Goal: Transaction & Acquisition: Purchase product/service

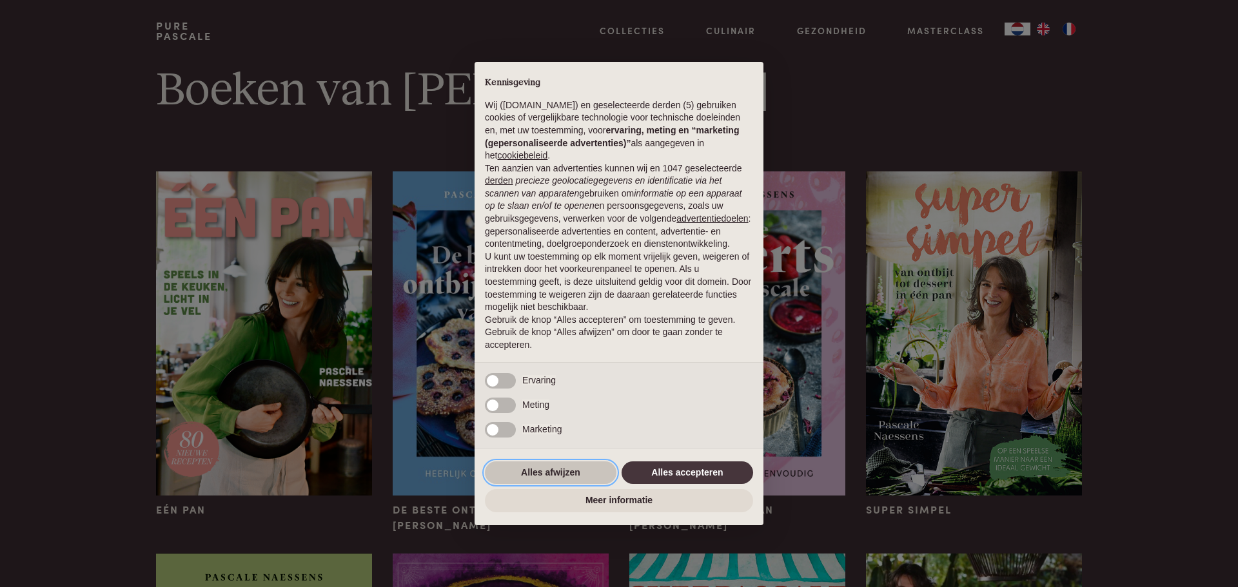
click at [557, 472] on button "Alles afwijzen" at bounding box center [551, 473] width 132 height 23
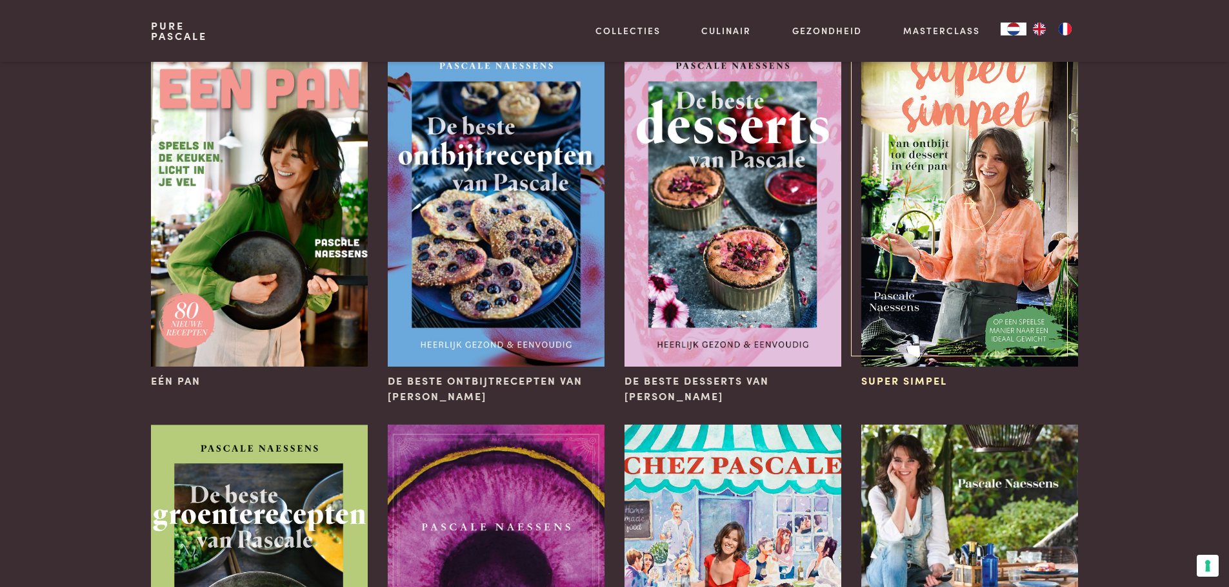
scroll to position [64, 0]
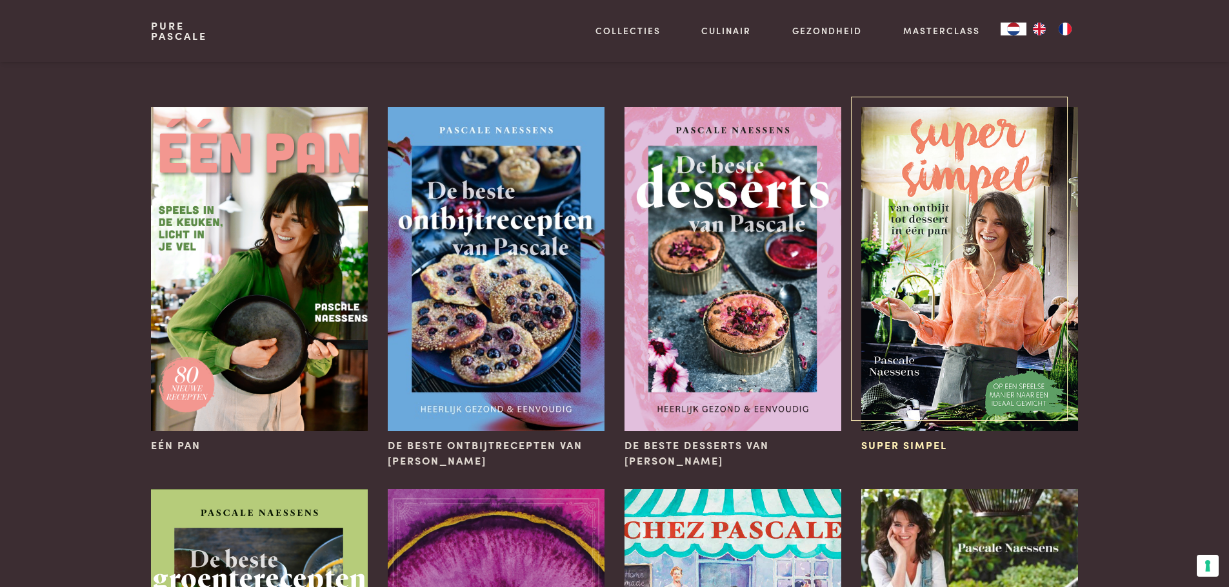
click at [990, 264] on img at bounding box center [969, 269] width 216 height 324
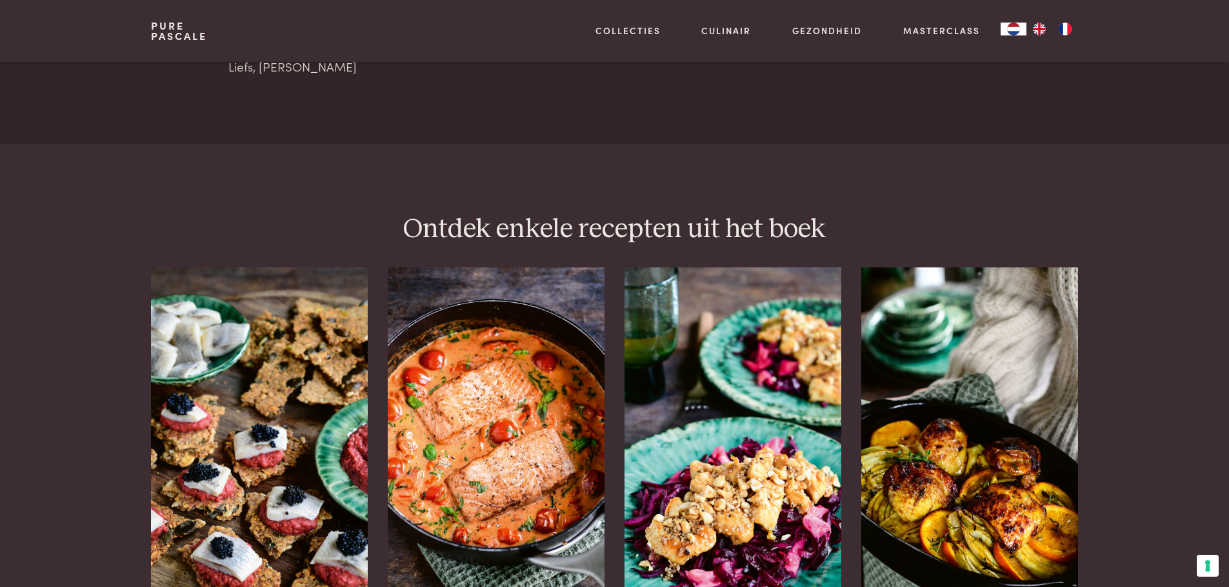
scroll to position [1419, 0]
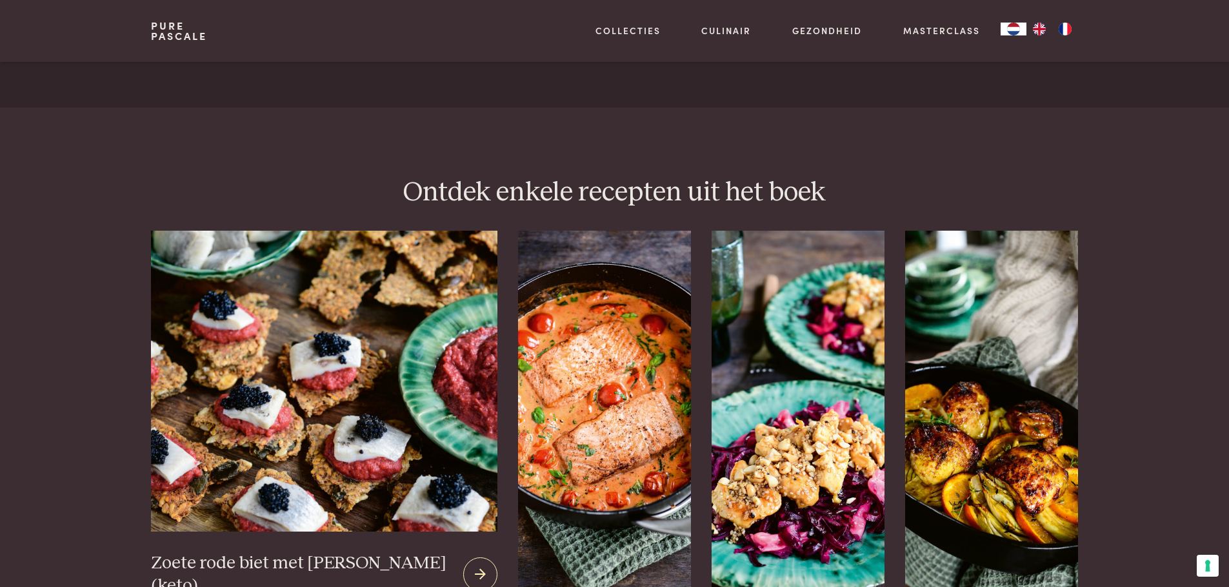
click at [271, 458] on img at bounding box center [324, 381] width 346 height 301
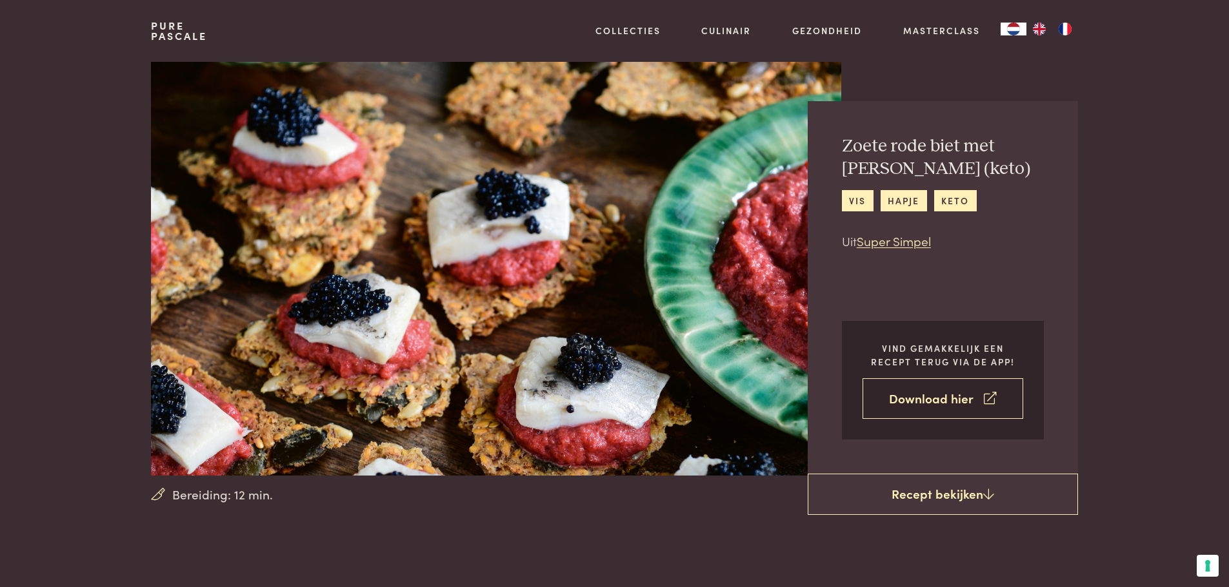
click at [920, 400] on link "Download hier" at bounding box center [942, 399] width 161 height 41
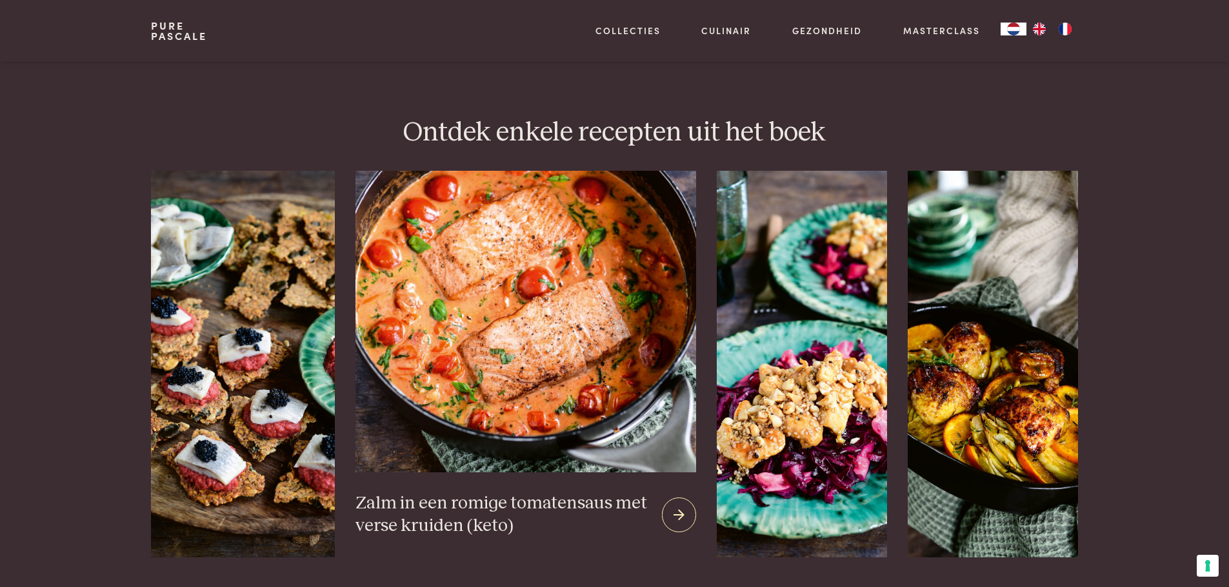
click at [588, 346] on img at bounding box center [525, 321] width 341 height 301
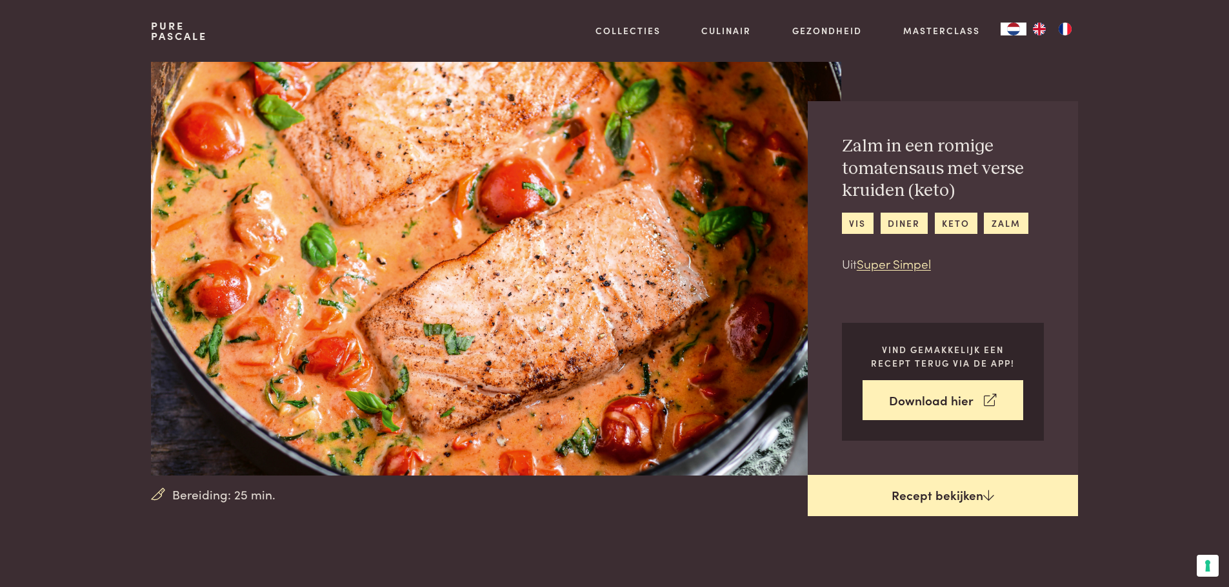
click at [947, 491] on link "Recept bekijken" at bounding box center [942, 495] width 270 height 41
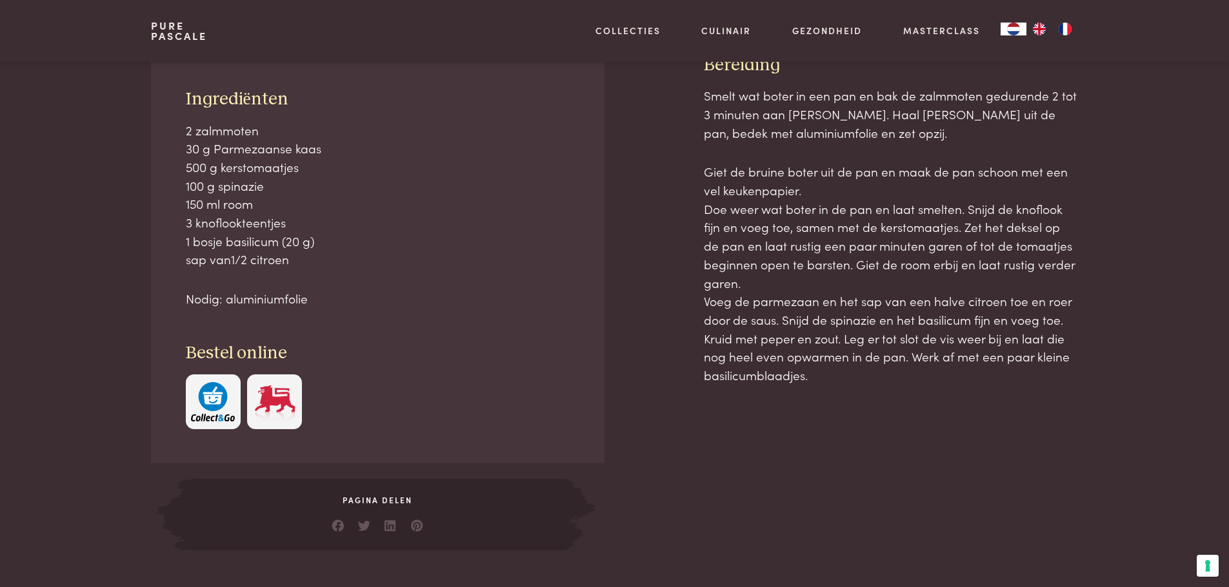
scroll to position [584, 0]
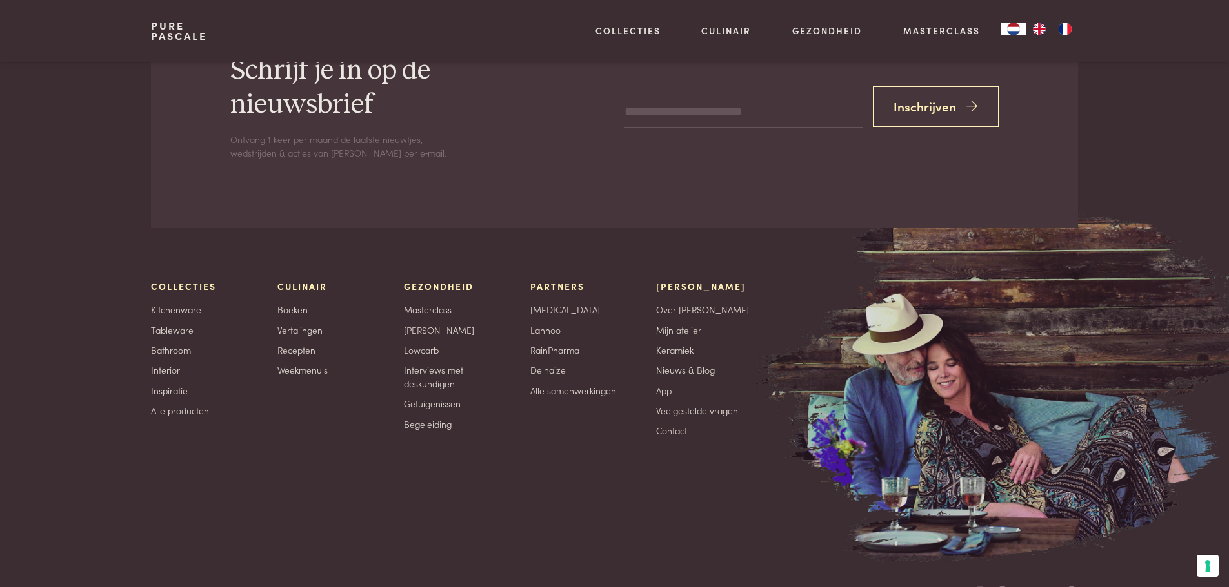
scroll to position [1984, 0]
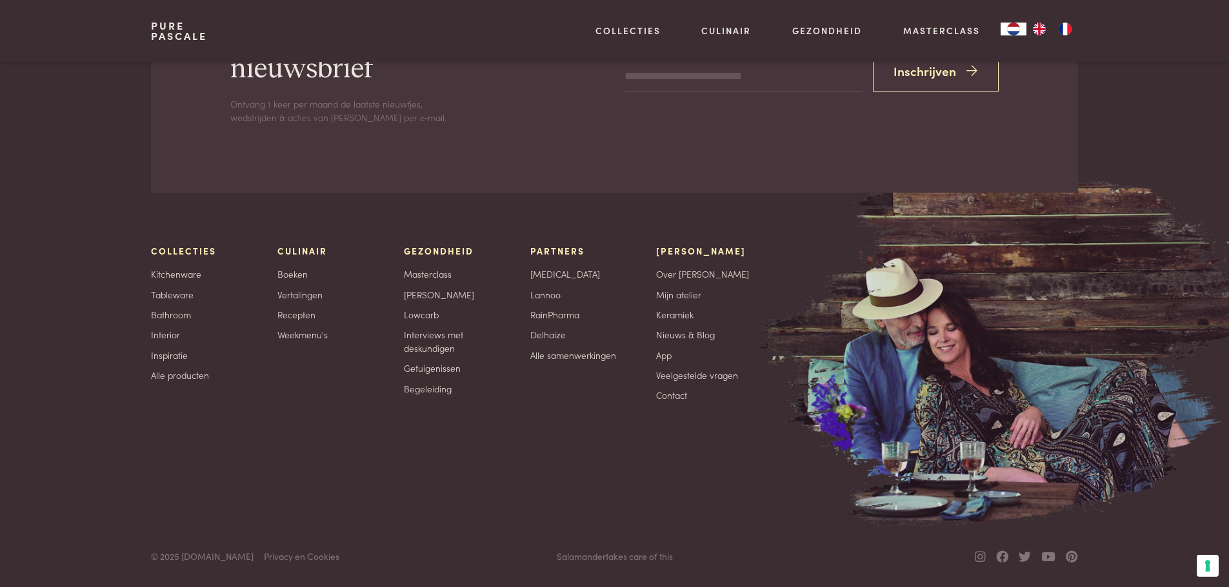
scroll to position [584, 0]
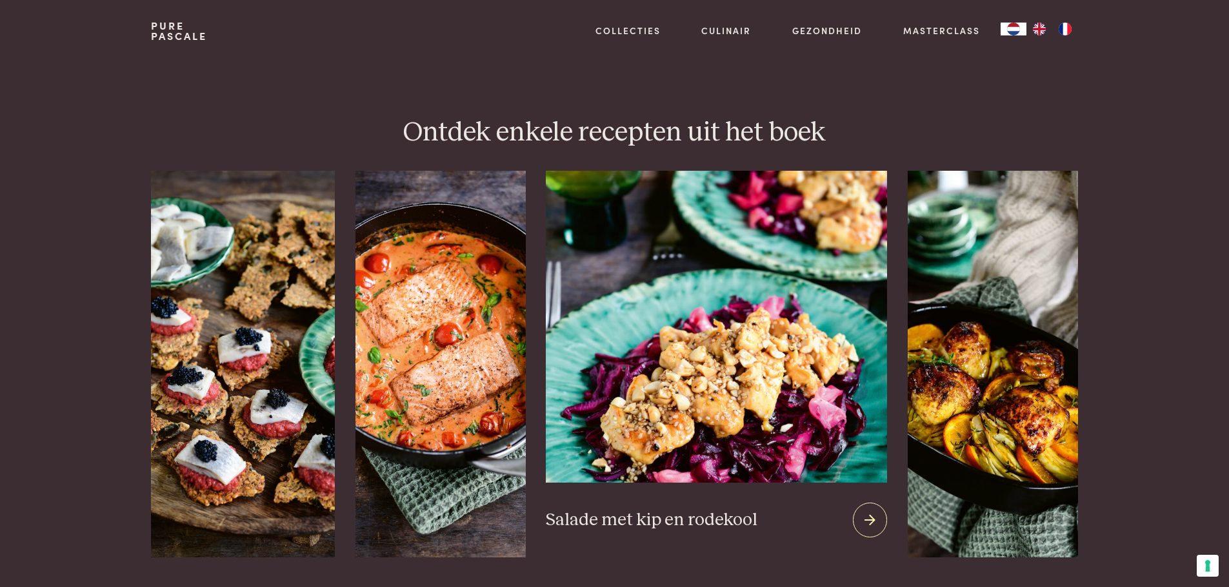
click at [726, 293] on img at bounding box center [716, 326] width 341 height 311
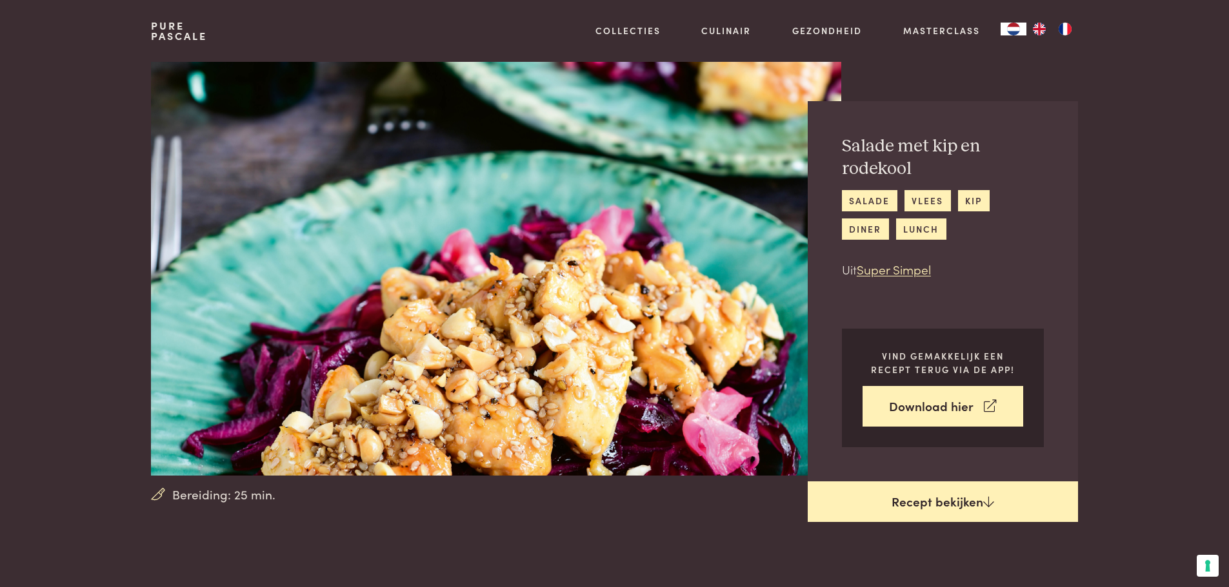
click at [976, 498] on link "Recept bekijken" at bounding box center [942, 502] width 270 height 41
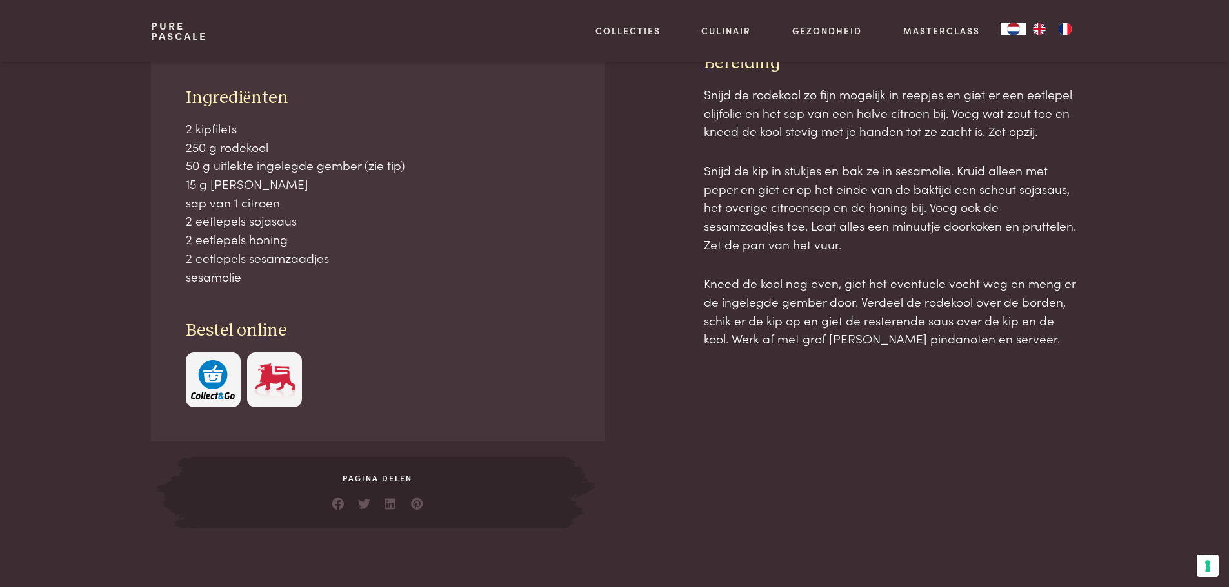
scroll to position [591, 0]
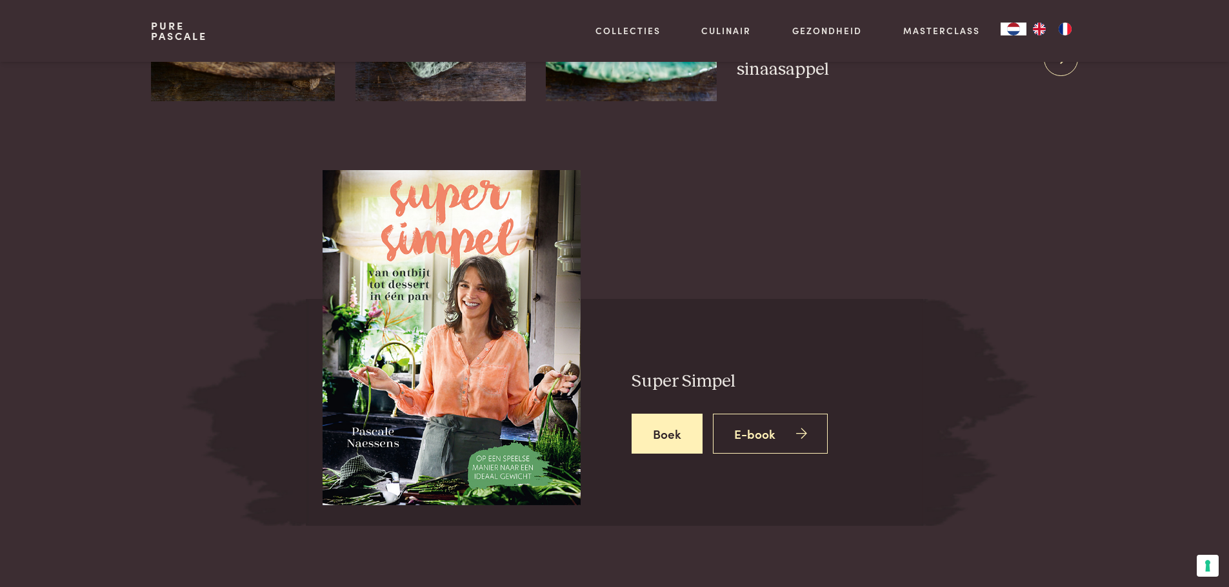
scroll to position [1999, 0]
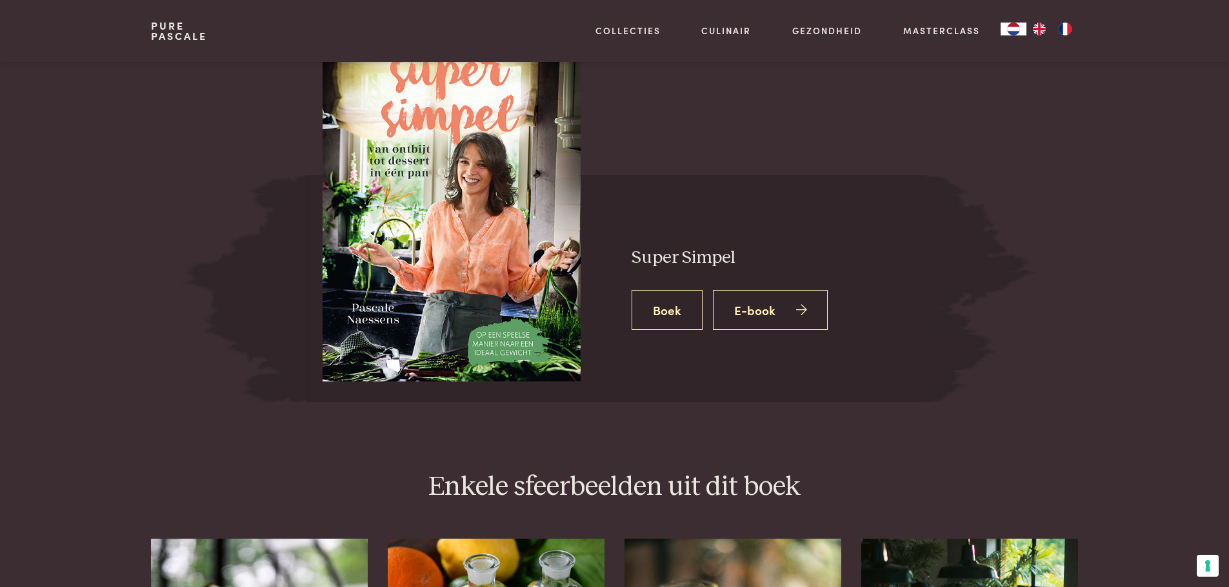
click at [680, 310] on link "Boek" at bounding box center [666, 310] width 71 height 41
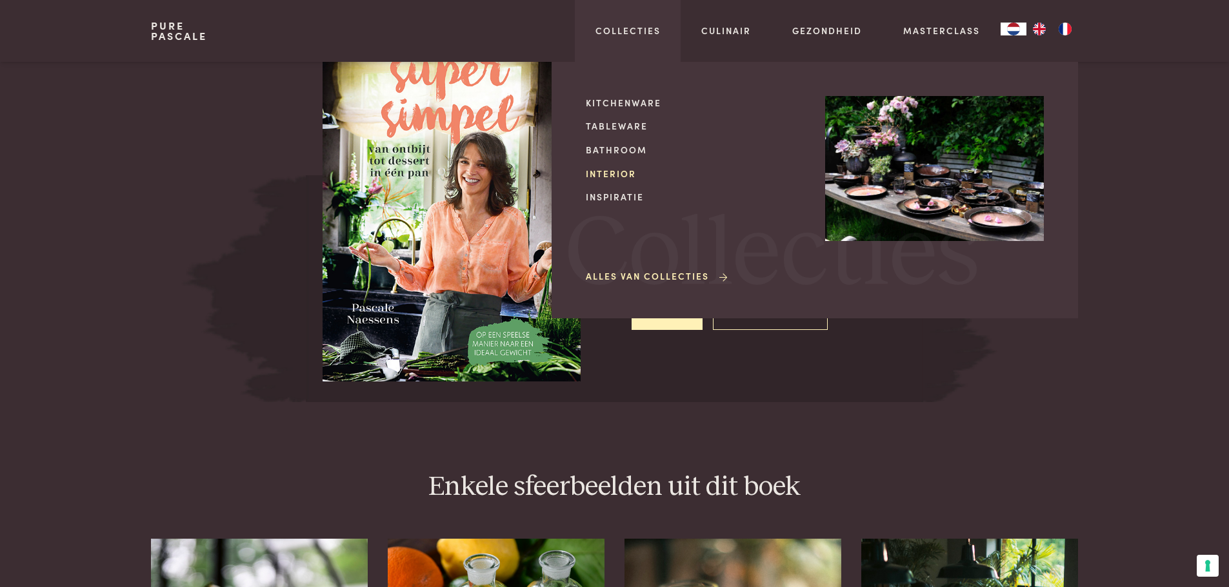
click at [616, 175] on link "Interior" at bounding box center [695, 174] width 219 height 14
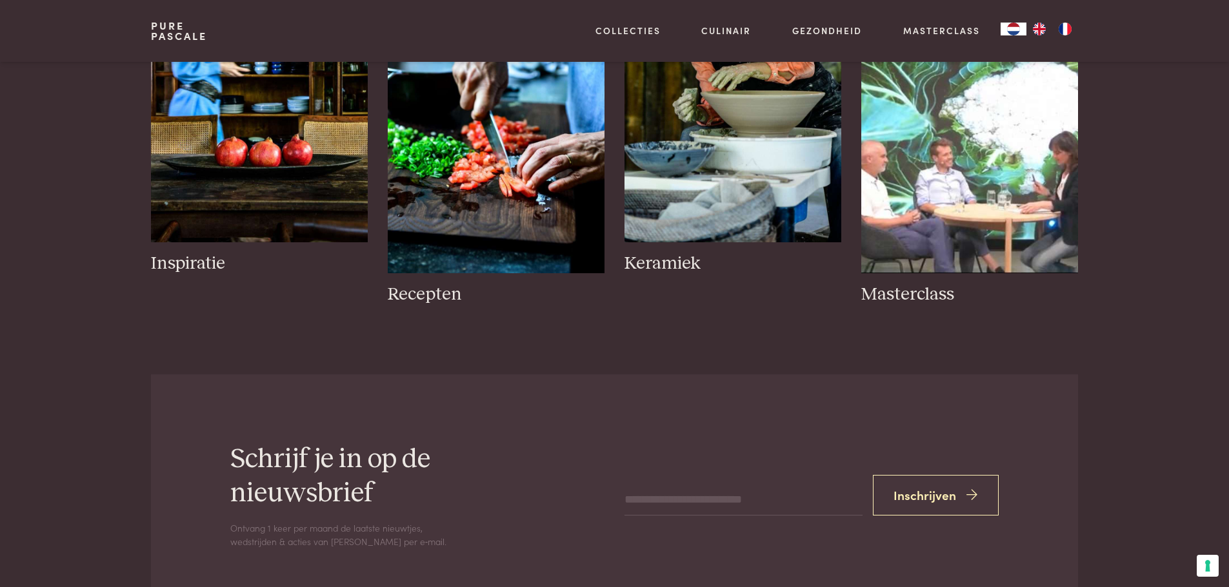
scroll to position [258, 0]
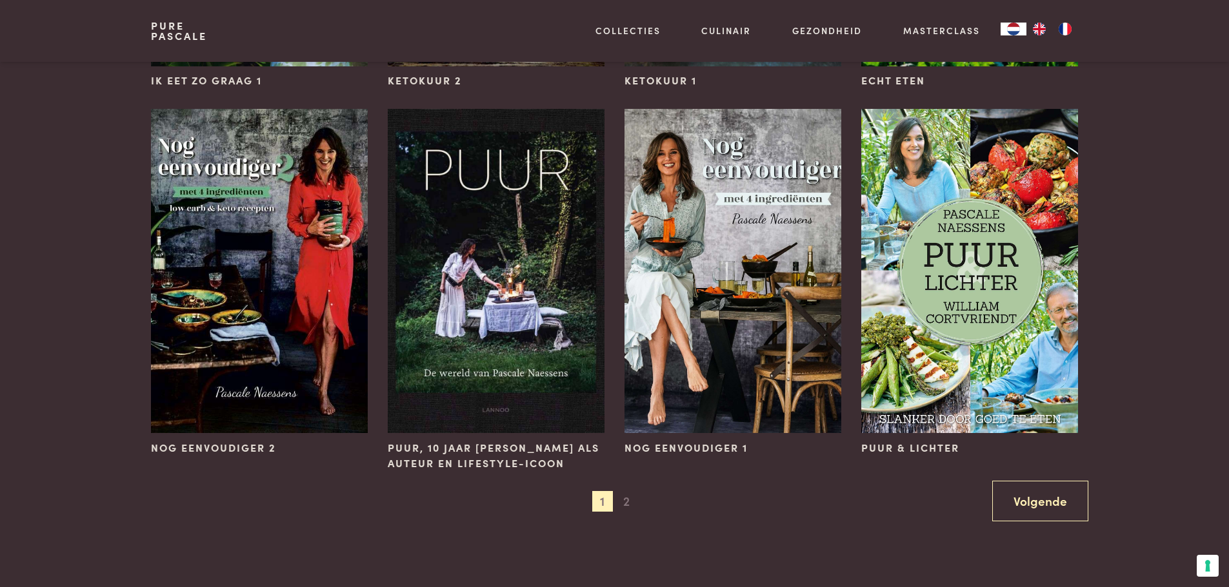
scroll to position [1161, 0]
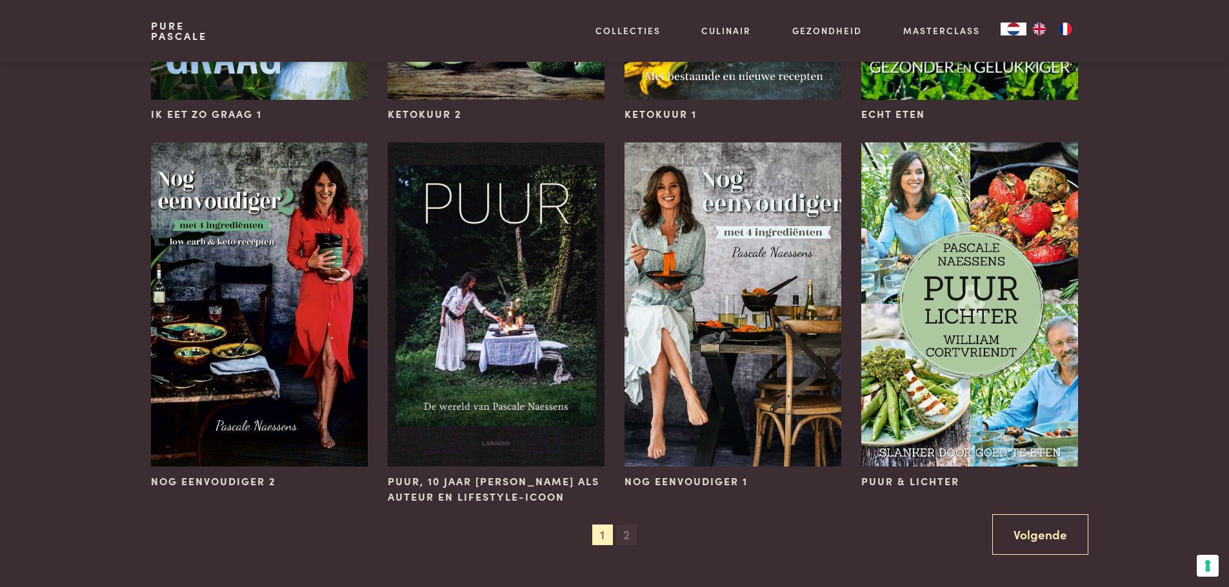
click at [625, 538] on span "2" at bounding box center [626, 535] width 21 height 21
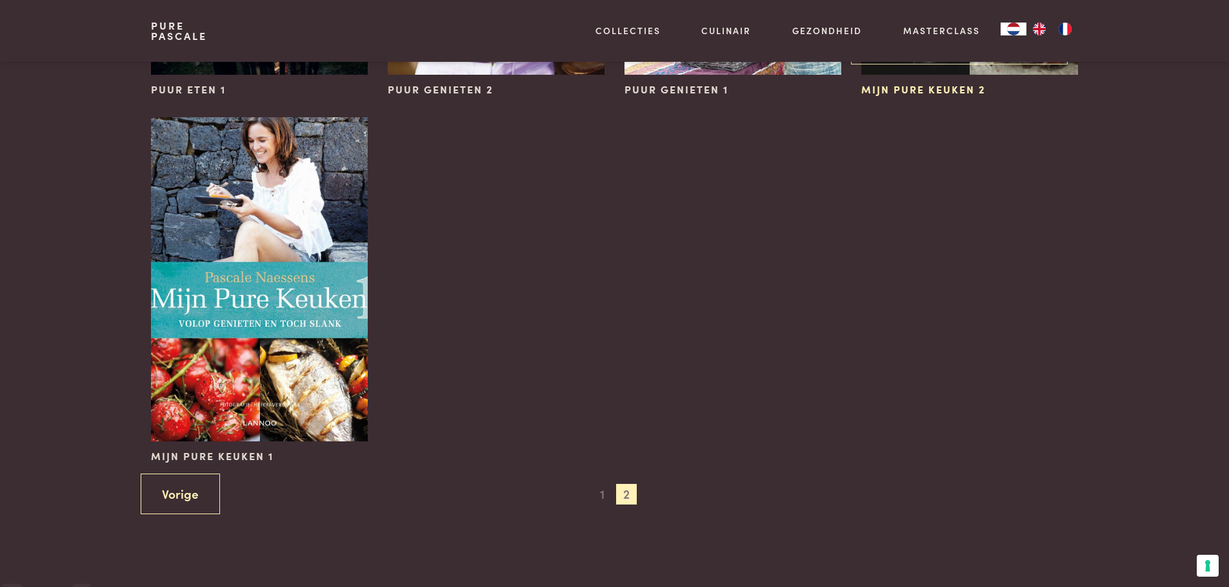
scroll to position [1032, 0]
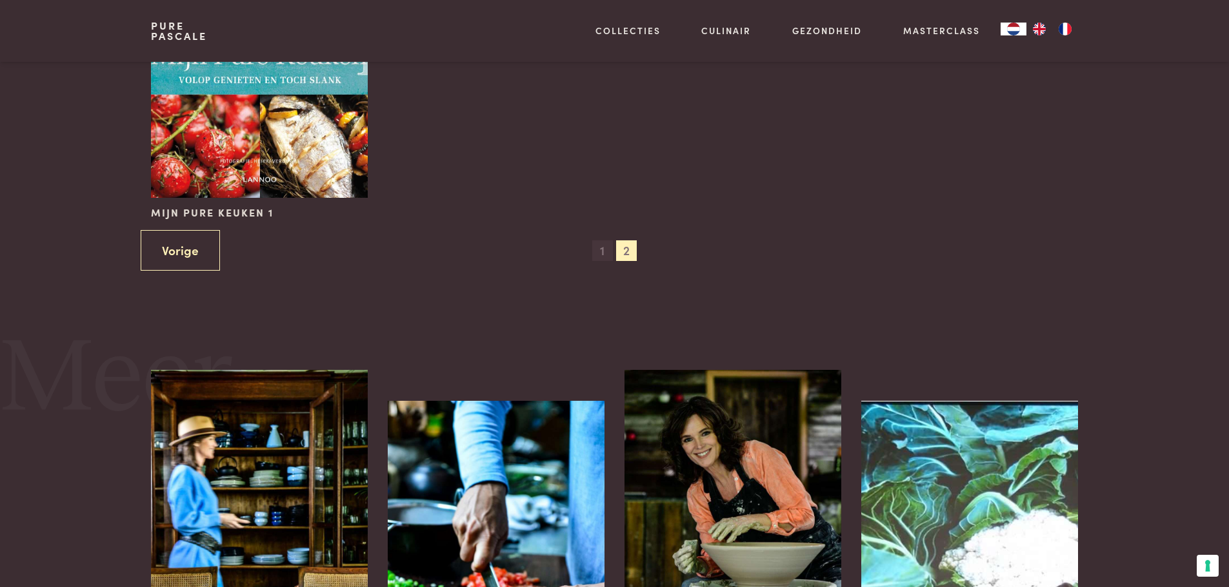
click at [600, 250] on span "1" at bounding box center [602, 251] width 21 height 21
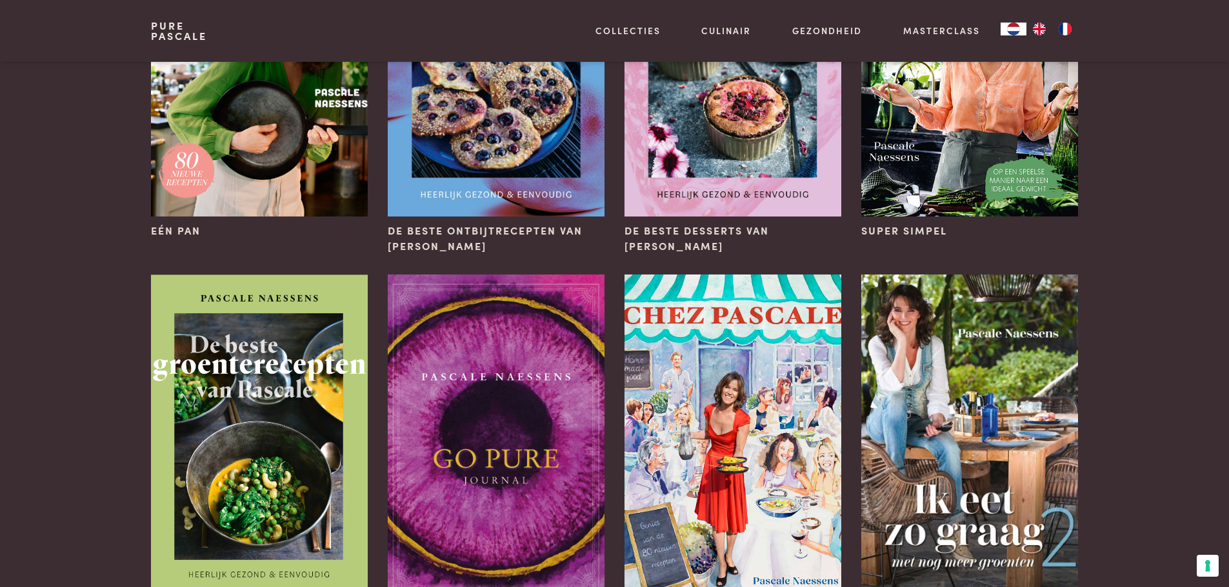
scroll to position [387, 0]
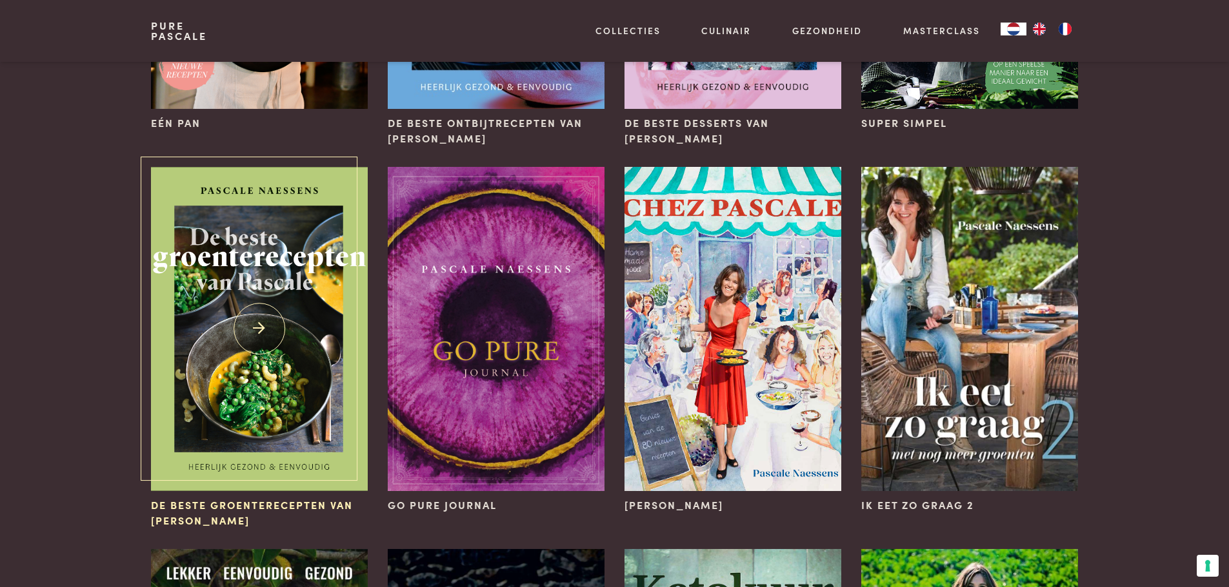
click at [251, 319] on img at bounding box center [259, 329] width 216 height 324
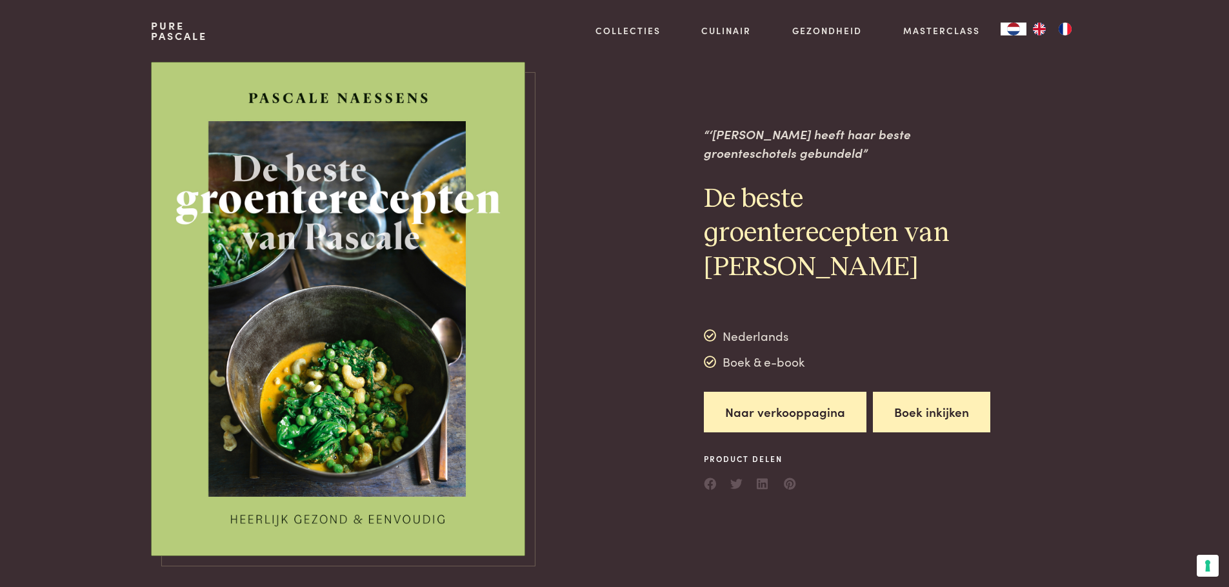
click at [915, 415] on button "Boek inkijken" at bounding box center [931, 412] width 117 height 41
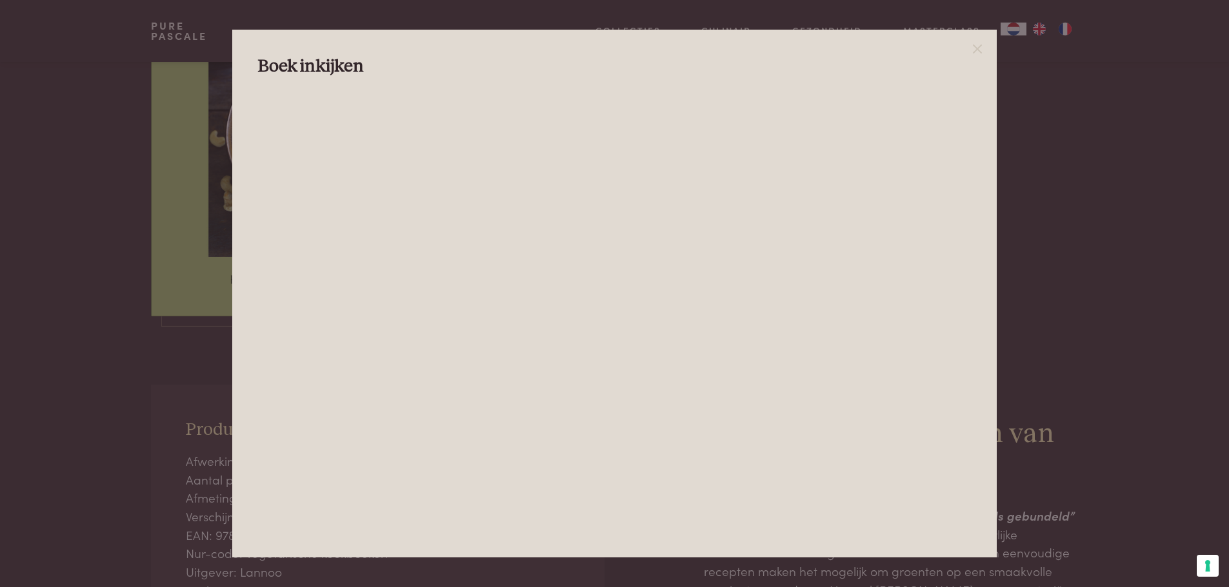
scroll to position [258, 0]
click at [974, 52] on line at bounding box center [977, 49] width 8 height 8
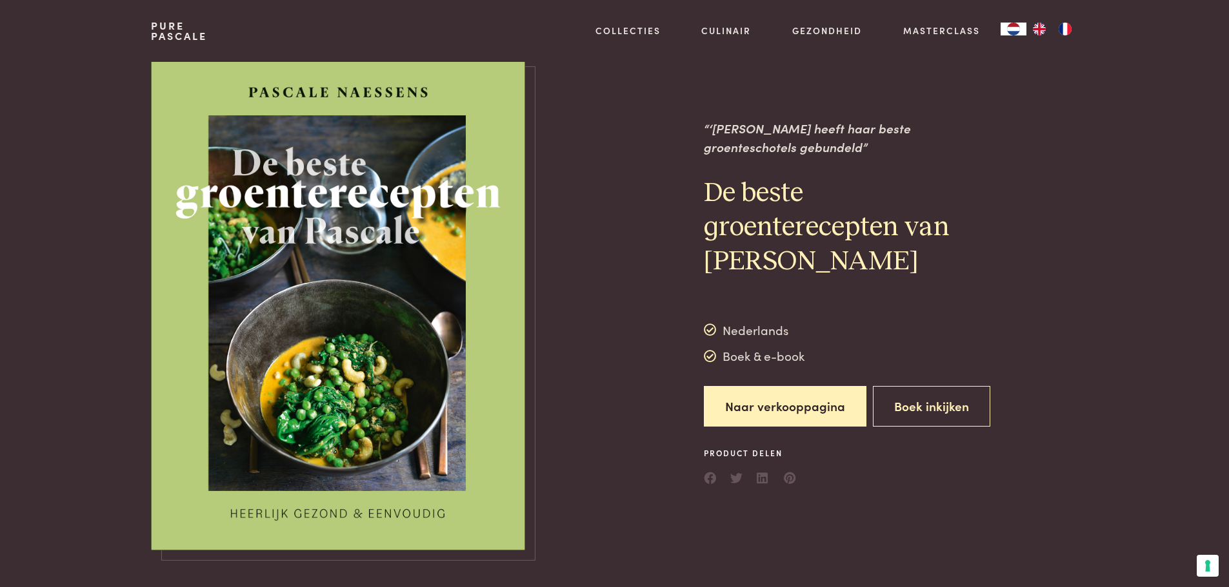
scroll to position [0, 0]
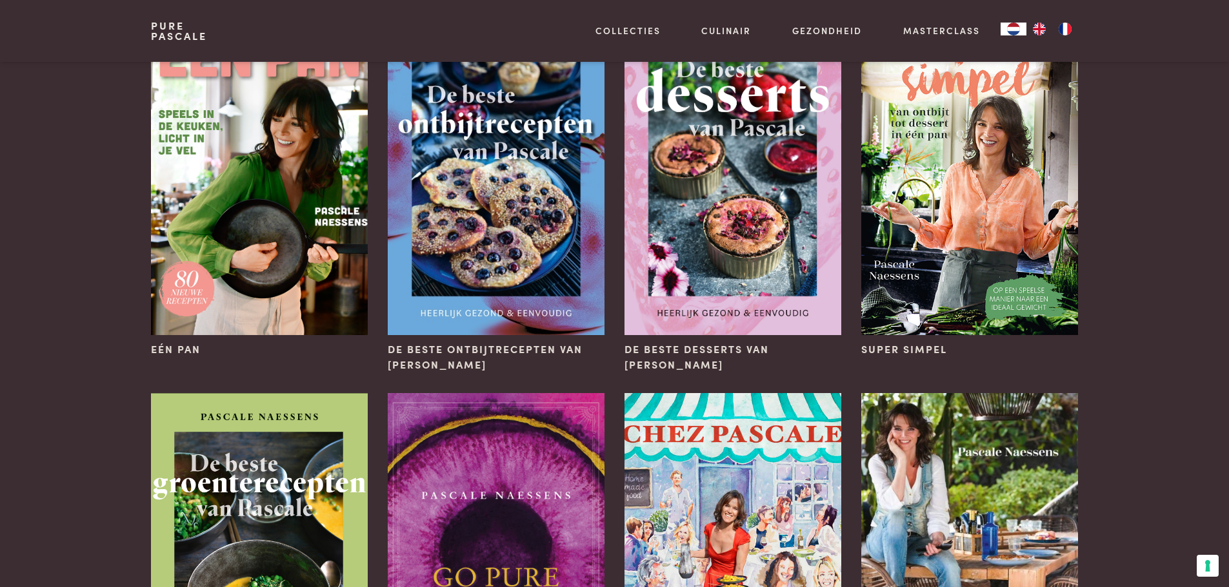
scroll to position [129, 0]
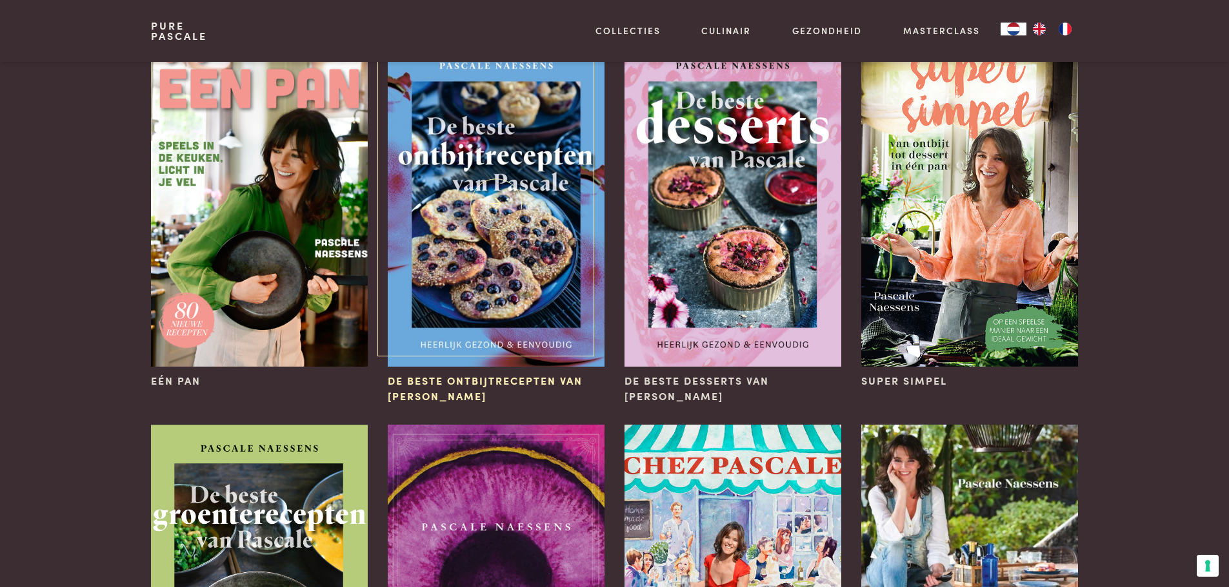
click at [530, 277] on img at bounding box center [496, 205] width 216 height 324
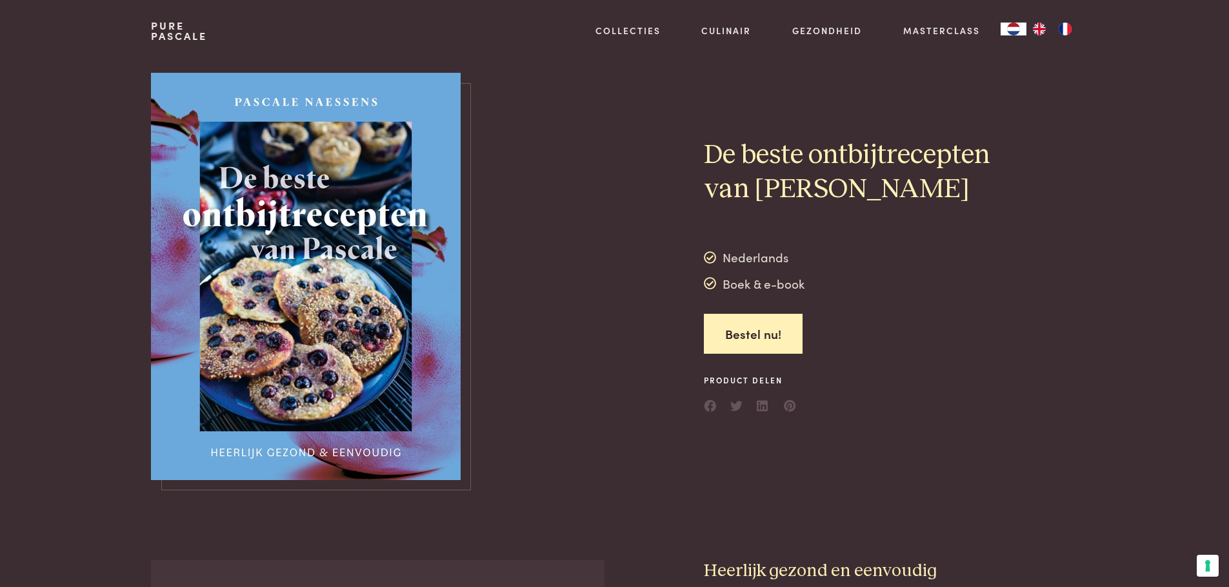
click at [272, 277] on img at bounding box center [306, 277] width 310 height 408
click at [734, 343] on link "Bestel nu!" at bounding box center [753, 334] width 99 height 41
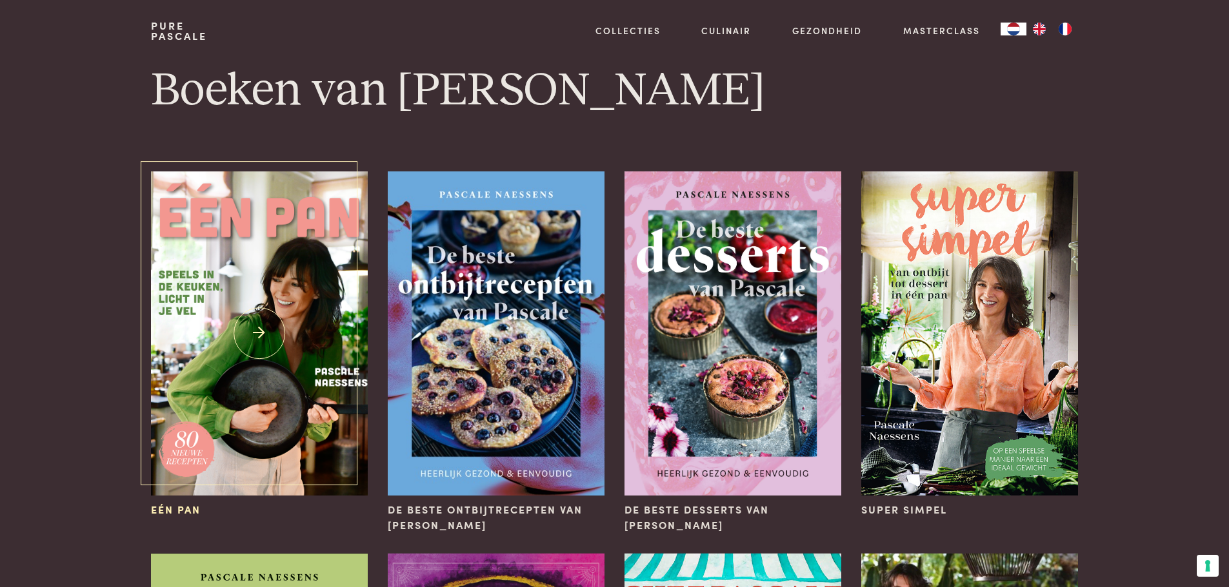
click at [290, 331] on img at bounding box center [259, 334] width 216 height 324
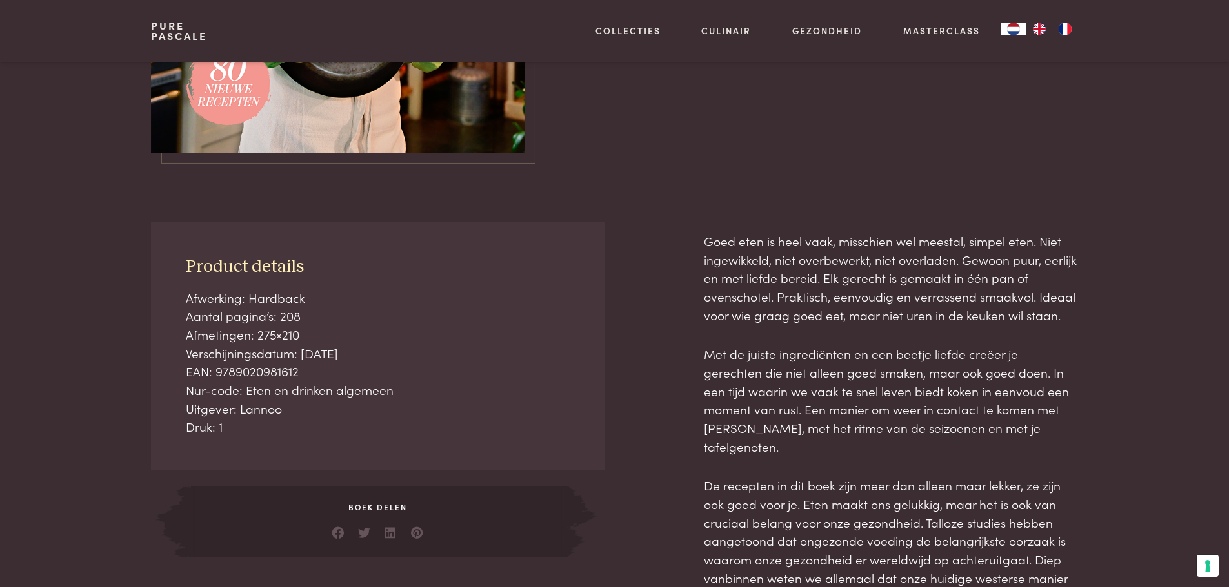
scroll to position [451, 0]
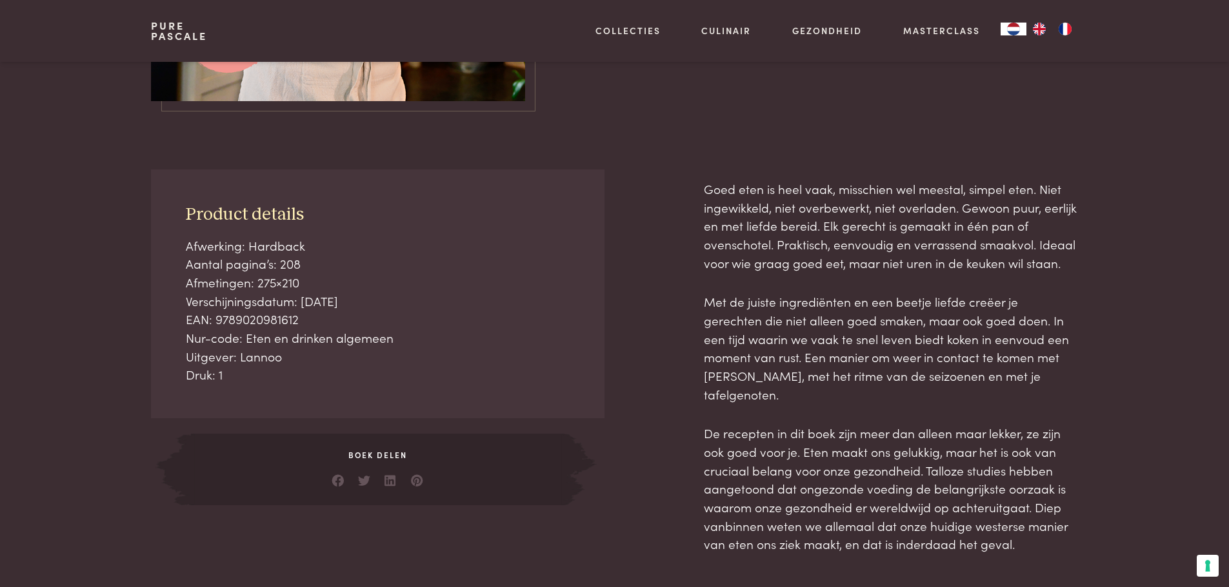
click at [380, 451] on span "Boek delen" at bounding box center [377, 455] width 373 height 12
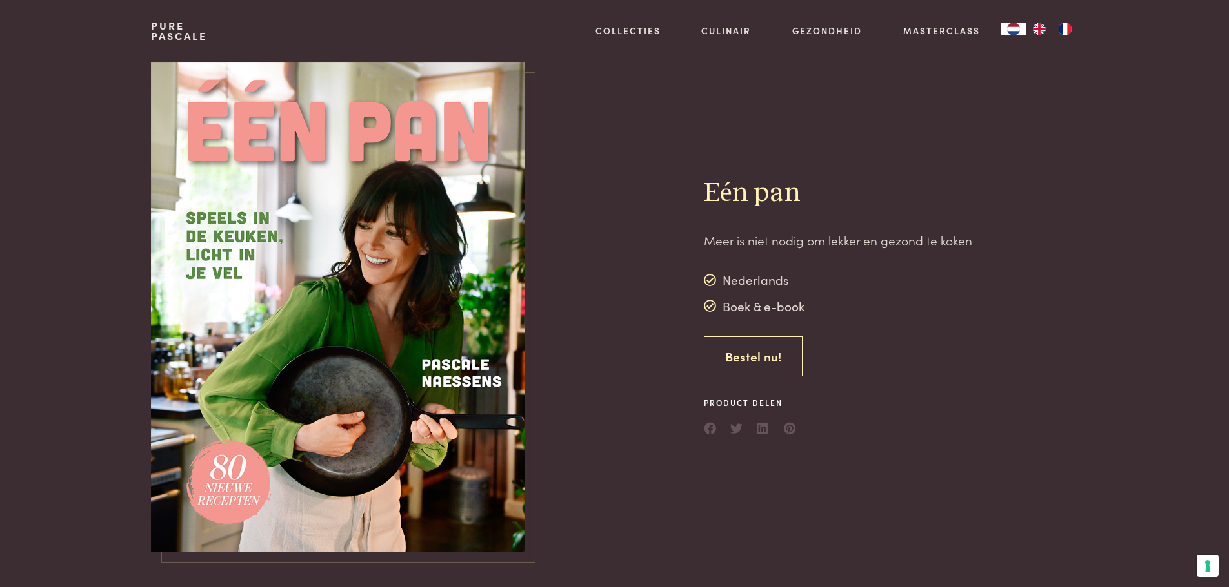
click at [772, 363] on link "Bestel nu!" at bounding box center [753, 357] width 99 height 41
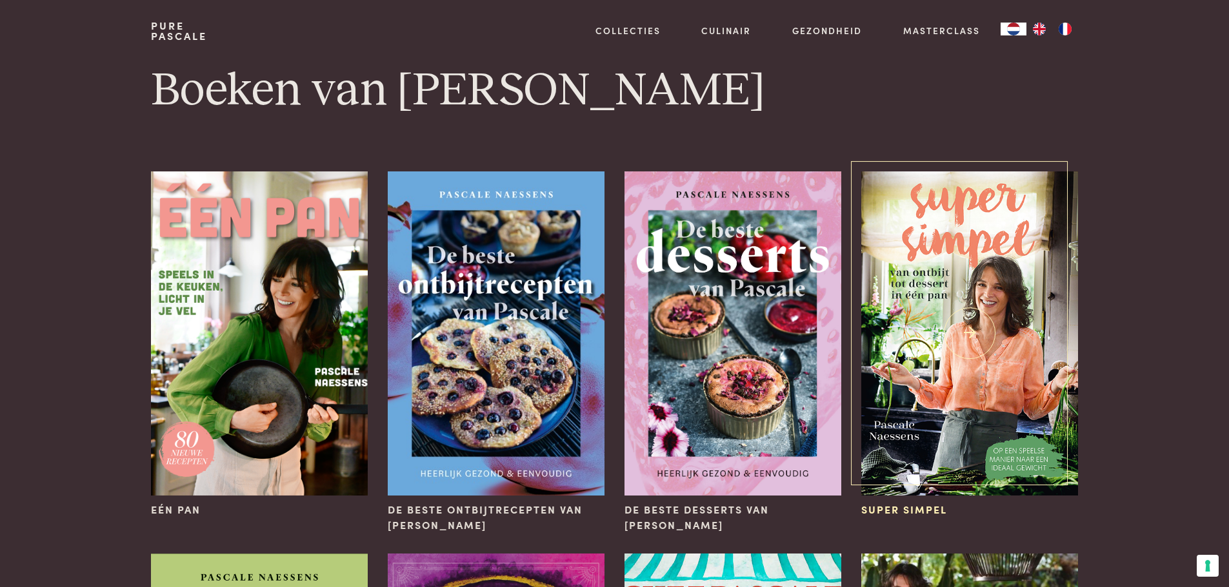
click at [1013, 330] on img at bounding box center [969, 334] width 216 height 324
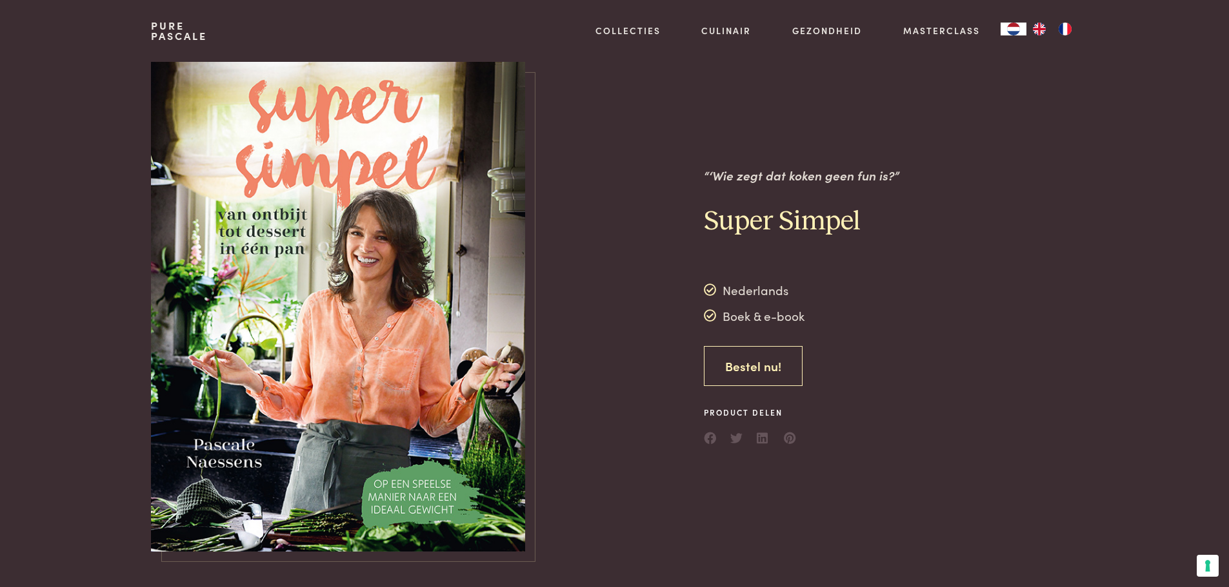
click at [727, 365] on link "Bestel nu!" at bounding box center [753, 366] width 99 height 41
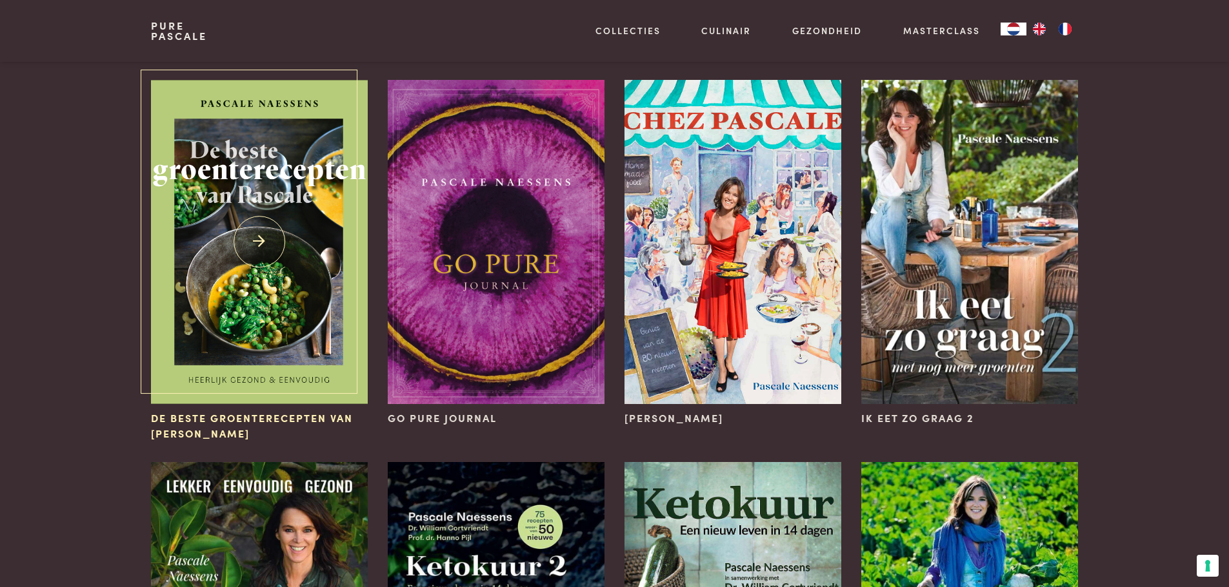
scroll to position [516, 0]
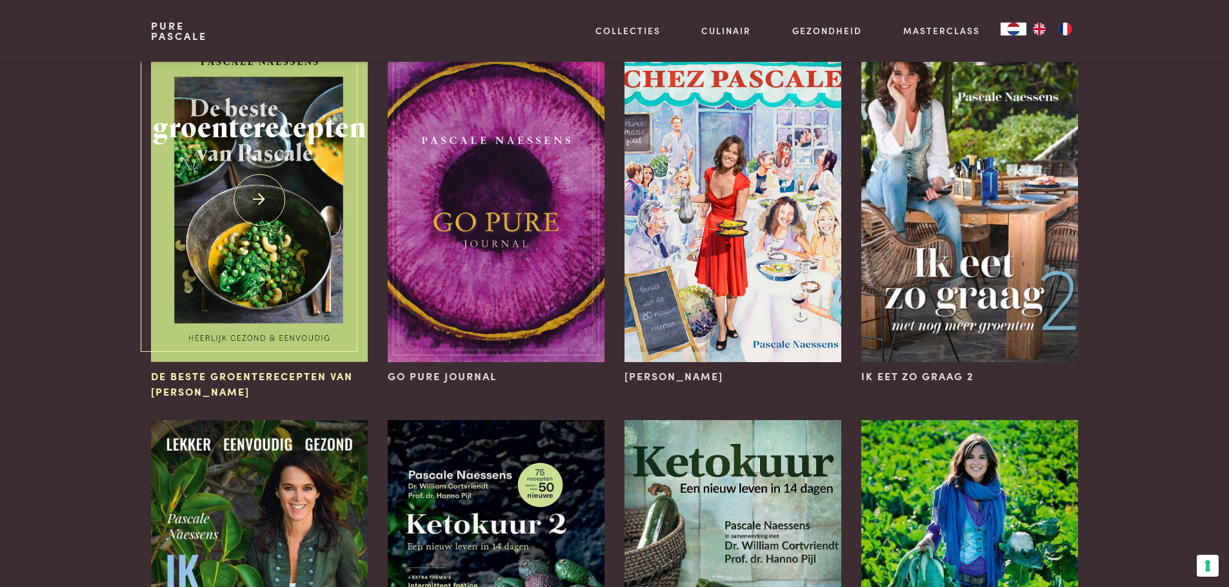
click at [221, 293] on img at bounding box center [259, 200] width 216 height 324
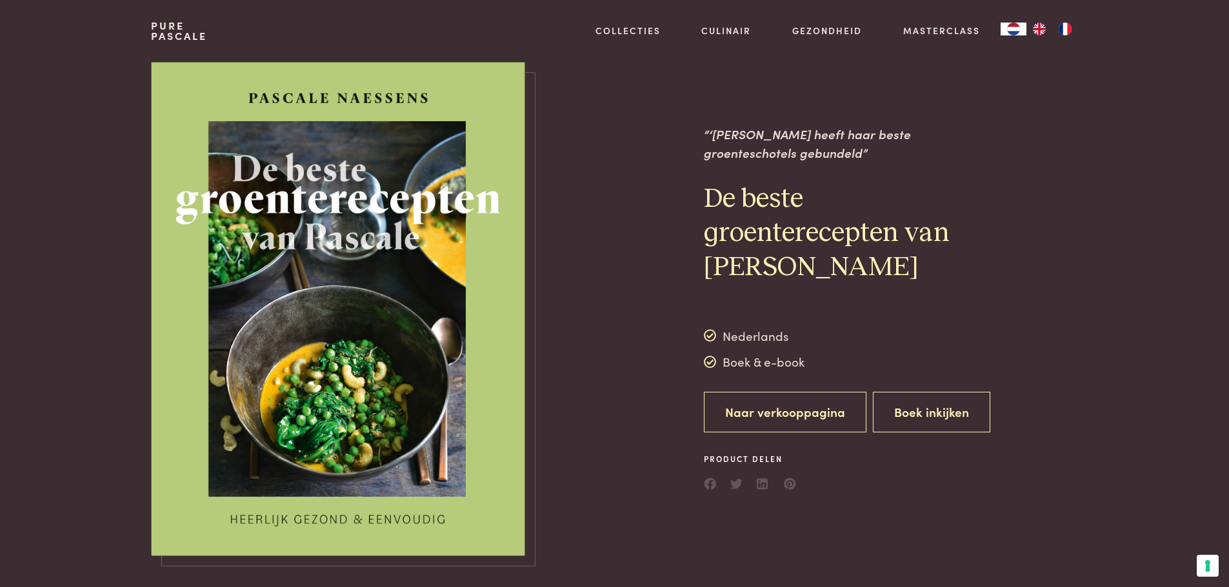
click at [799, 406] on link "Naar verkooppagina" at bounding box center [785, 412] width 163 height 41
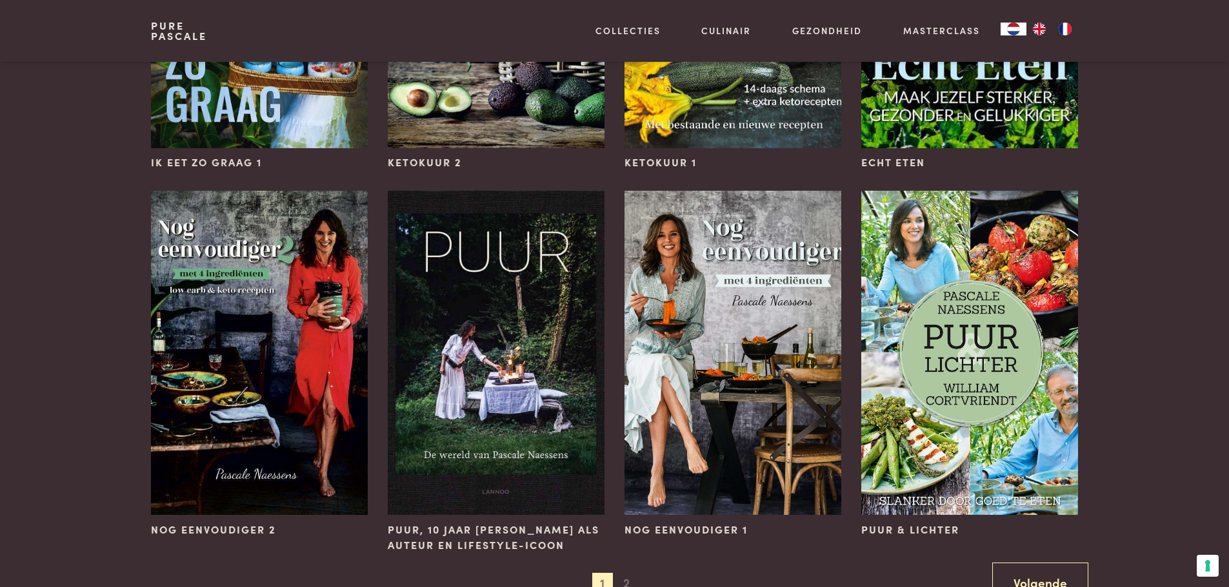
scroll to position [1161, 0]
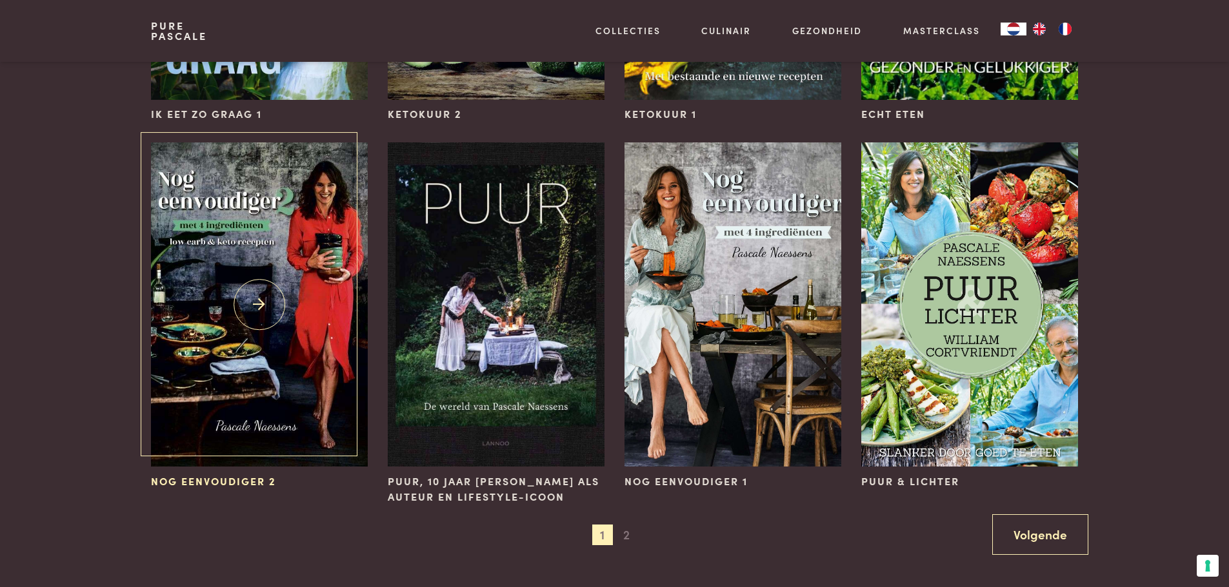
click at [311, 297] on img at bounding box center [259, 305] width 216 height 324
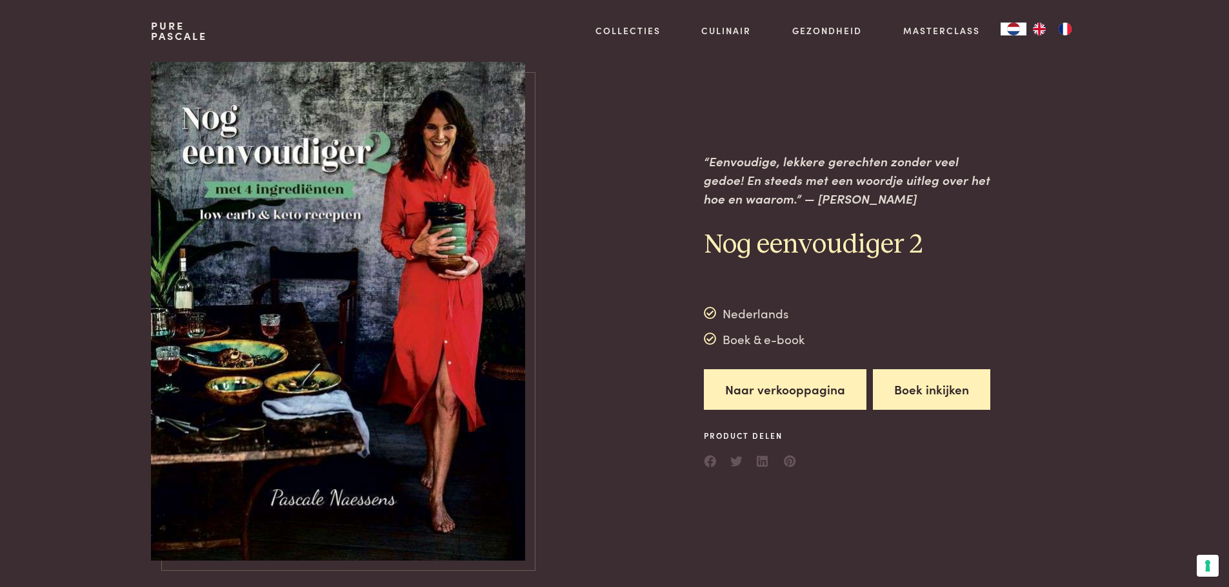
click at [918, 387] on button "Boek inkijken" at bounding box center [931, 390] width 117 height 41
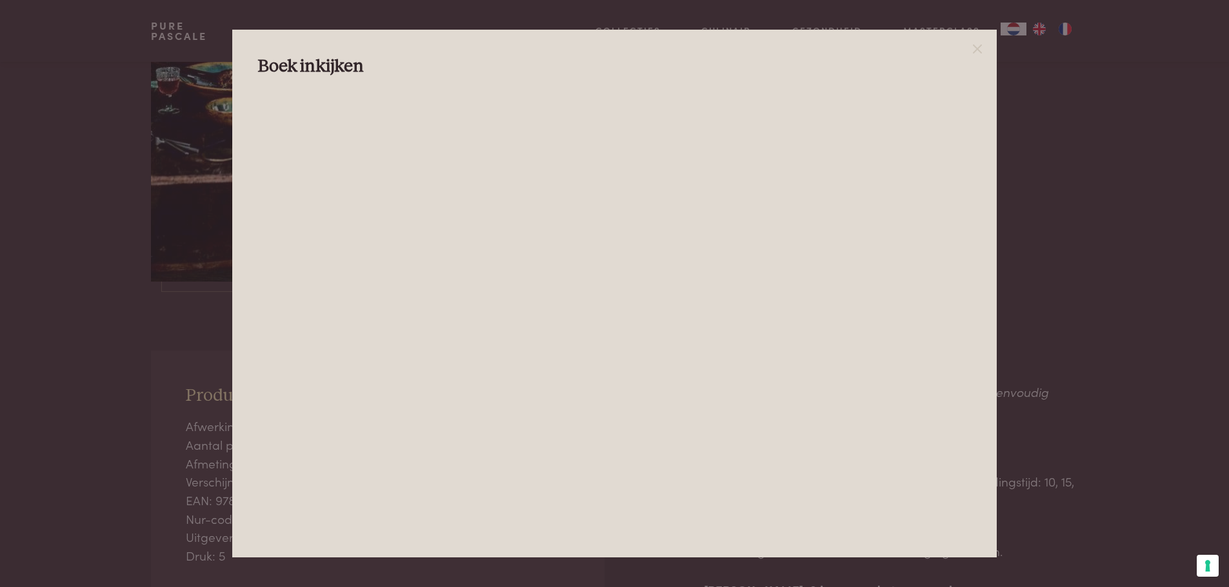
scroll to position [258, 0]
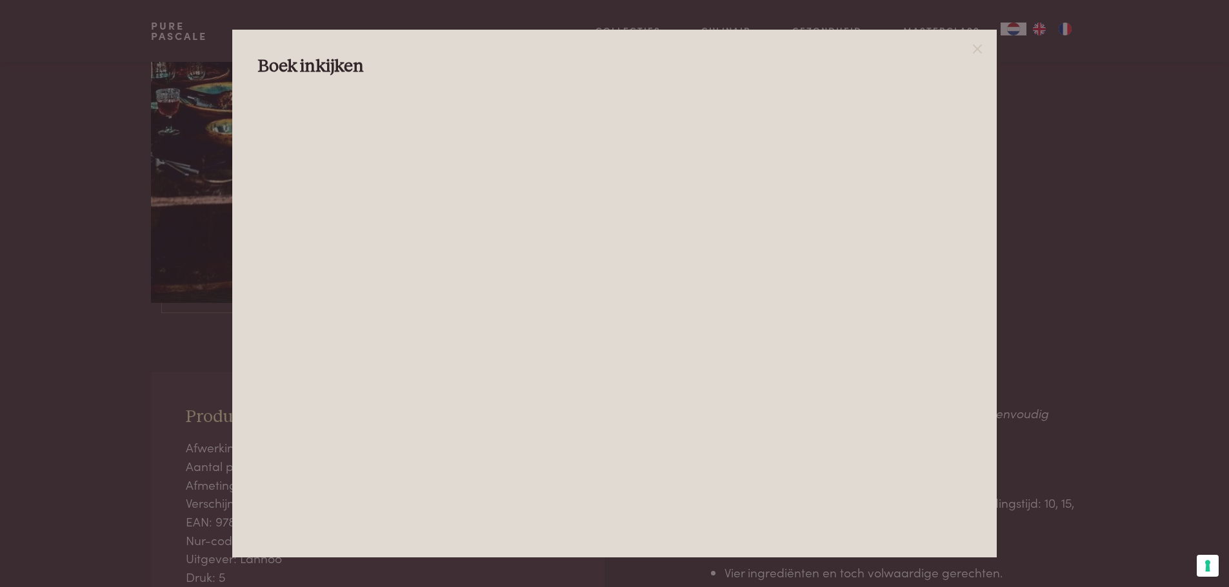
click at [23, 95] on div at bounding box center [614, 293] width 1229 height 587
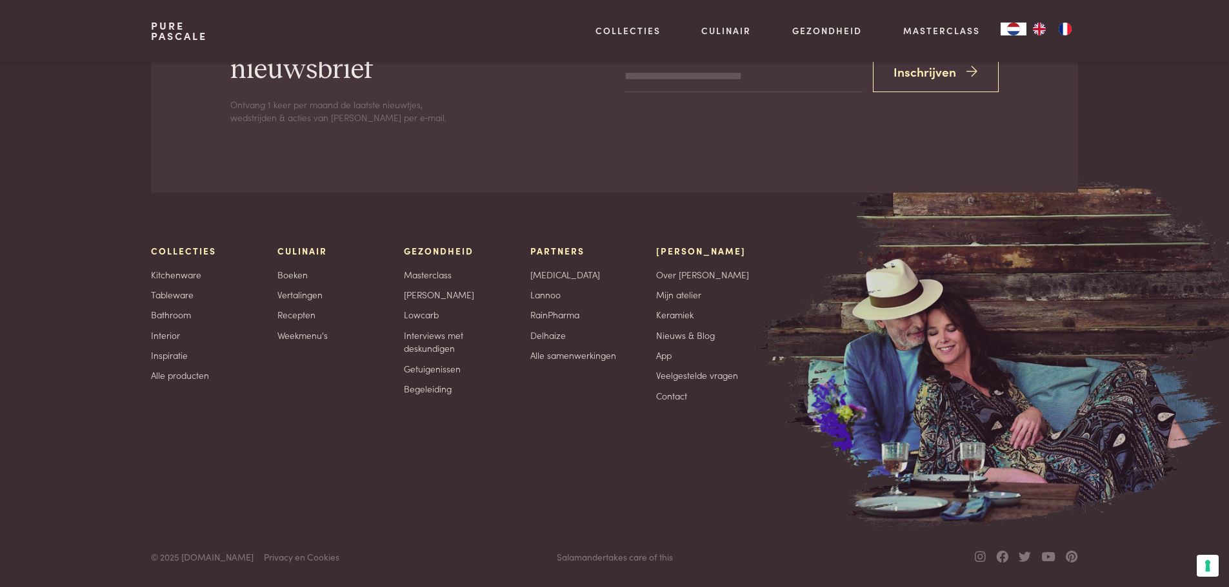
scroll to position [1934, 0]
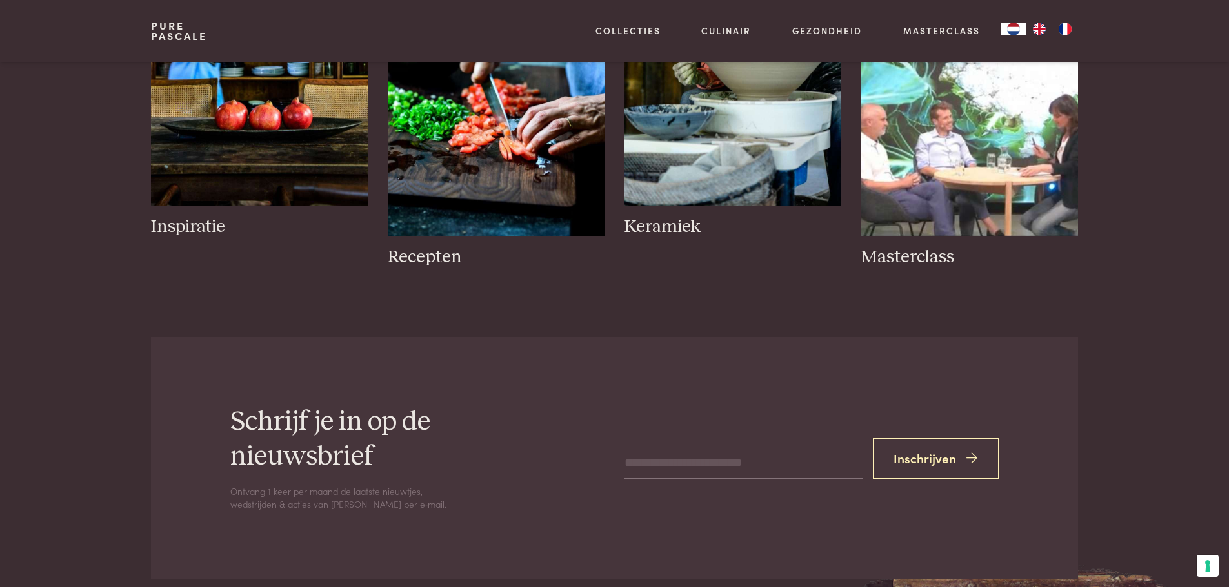
click at [669, 455] on input "email" at bounding box center [742, 463] width 237 height 31
type input "**********"
click at [929, 453] on button "Inschrijven" at bounding box center [936, 459] width 126 height 41
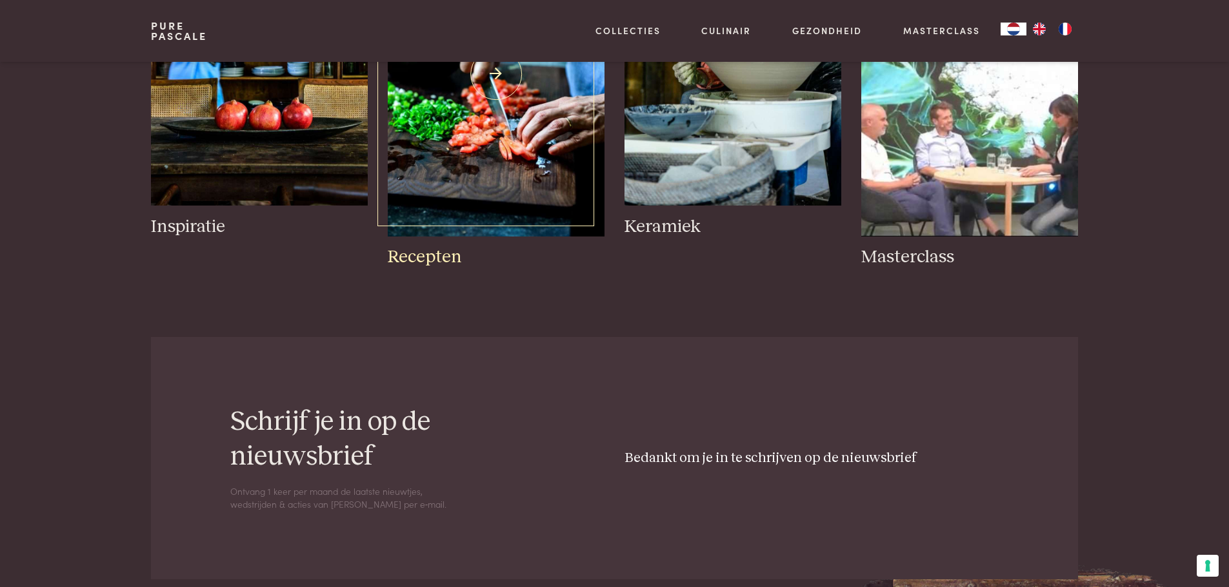
click at [496, 187] on img at bounding box center [496, 74] width 216 height 324
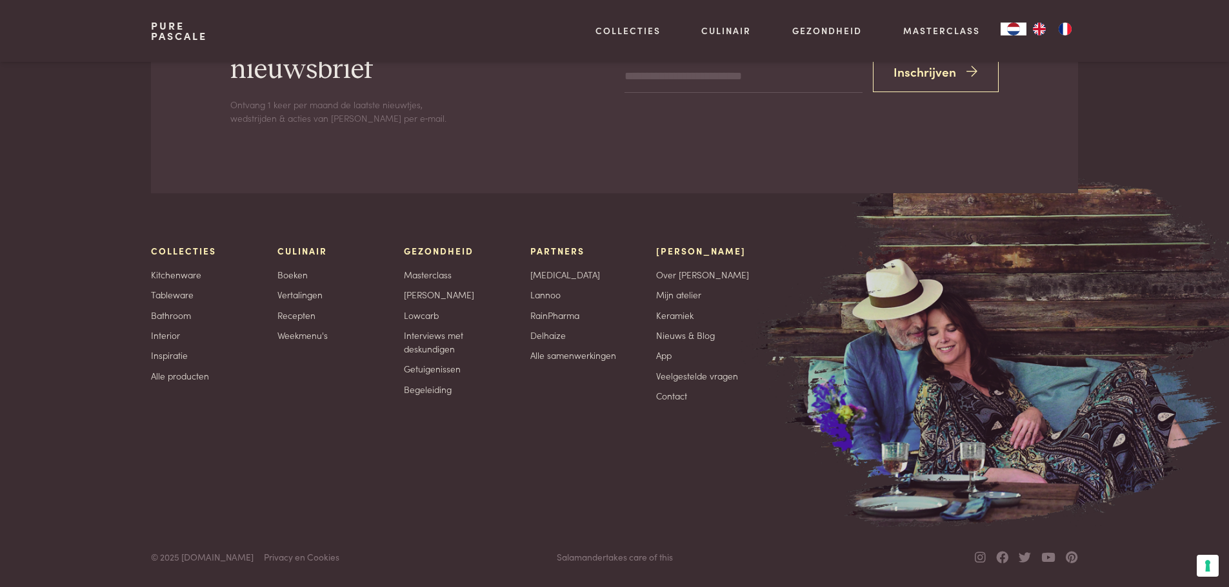
scroll to position [2321, 0]
click at [297, 276] on link "Boeken" at bounding box center [292, 275] width 30 height 14
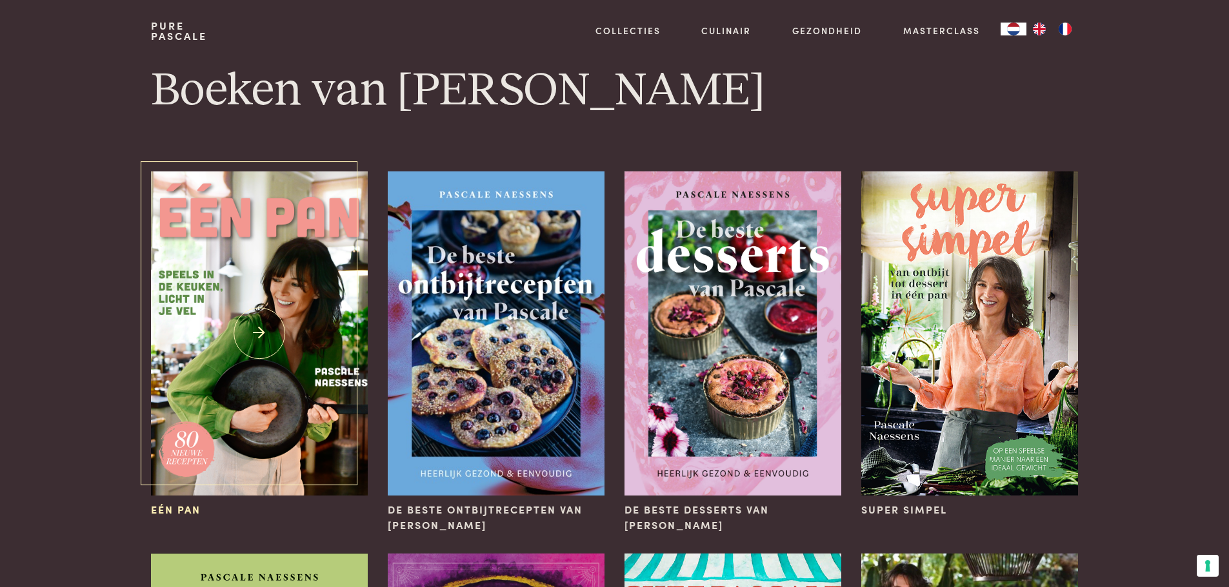
click at [297, 345] on img at bounding box center [259, 334] width 216 height 324
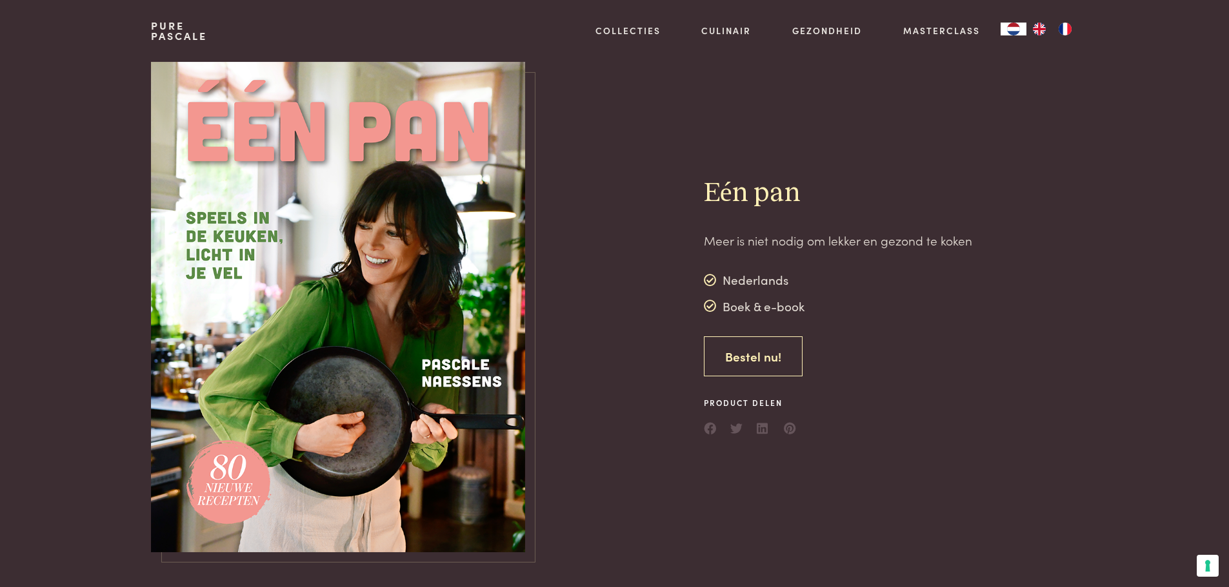
click at [769, 359] on link "Bestel nu!" at bounding box center [753, 357] width 99 height 41
